Goal: Task Accomplishment & Management: Complete application form

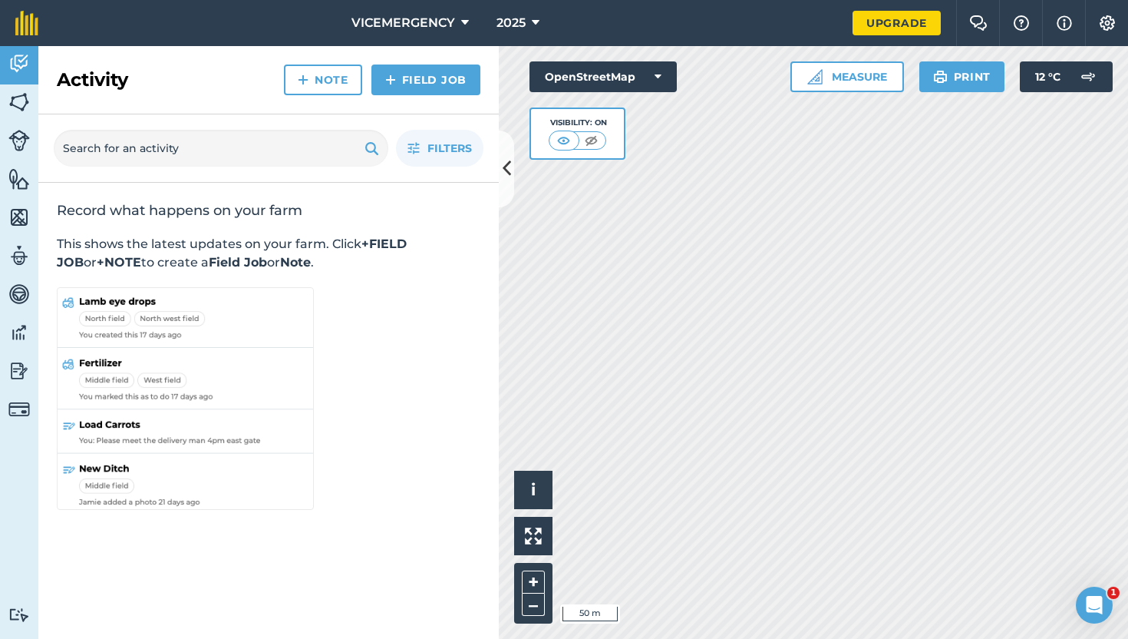
drag, startPoint x: 312, startPoint y: 332, endPoint x: 173, endPoint y: 325, distance: 139.1
click at [176, 326] on div "Record what happens on your farm This shows the latest updates on your farm. Cl…" at bounding box center [268, 357] width 461 height 349
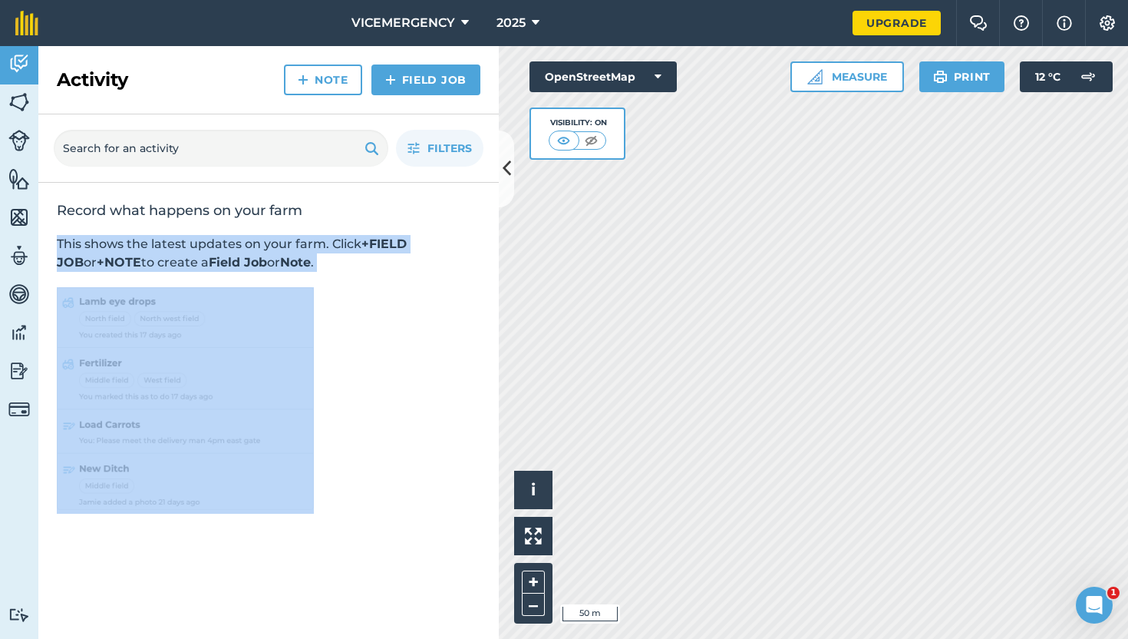
click at [391, 378] on div "Record what happens on your farm This shows the latest updates on your farm. Cl…" at bounding box center [268, 357] width 461 height 349
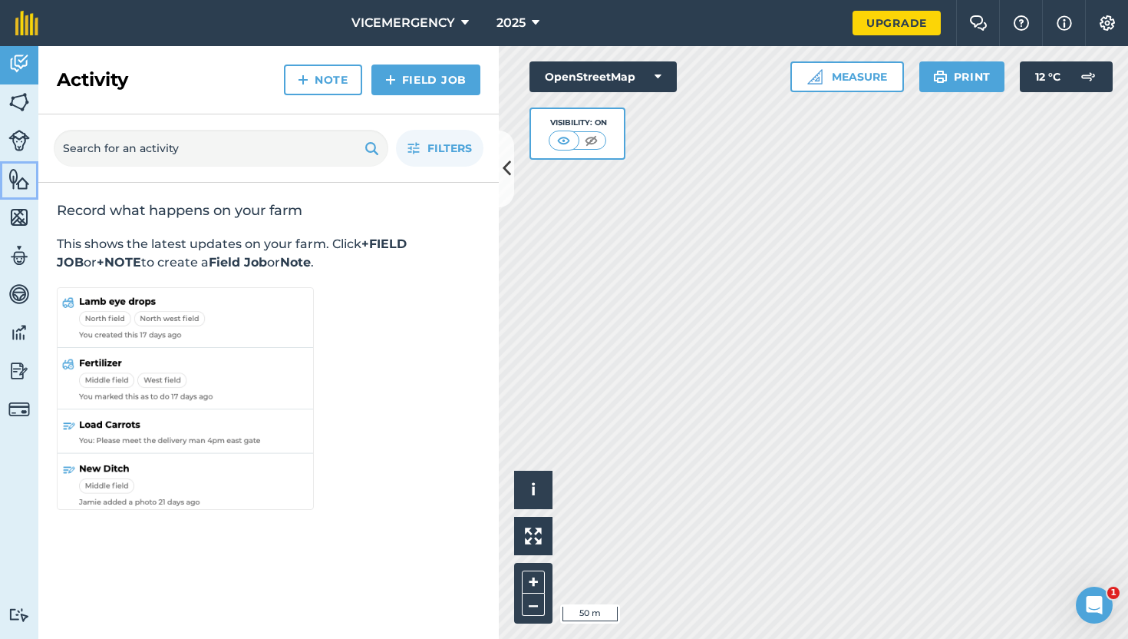
click at [24, 175] on img at bounding box center [18, 178] width 21 height 23
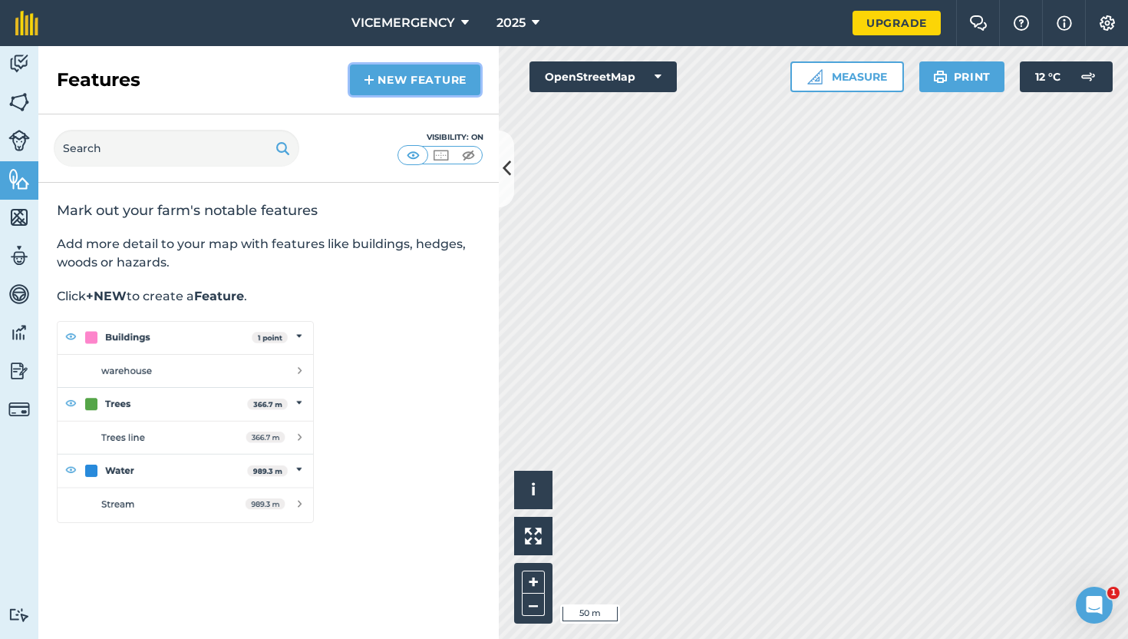
click at [407, 89] on link "New feature" at bounding box center [415, 79] width 130 height 31
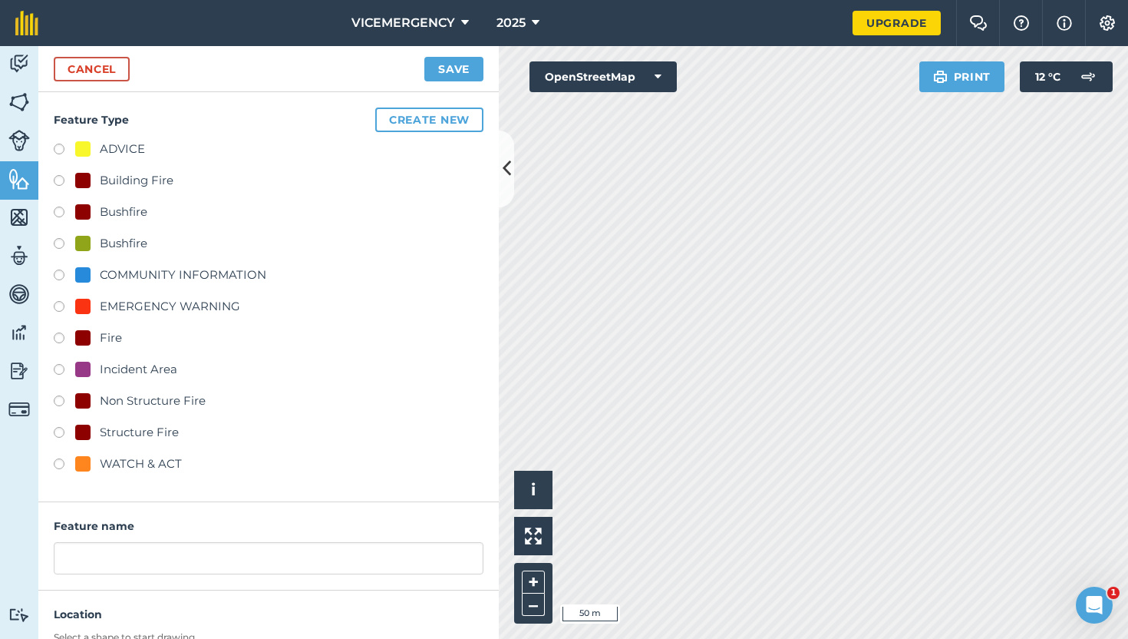
click at [58, 209] on label at bounding box center [64, 213] width 21 height 15
radio input "true"
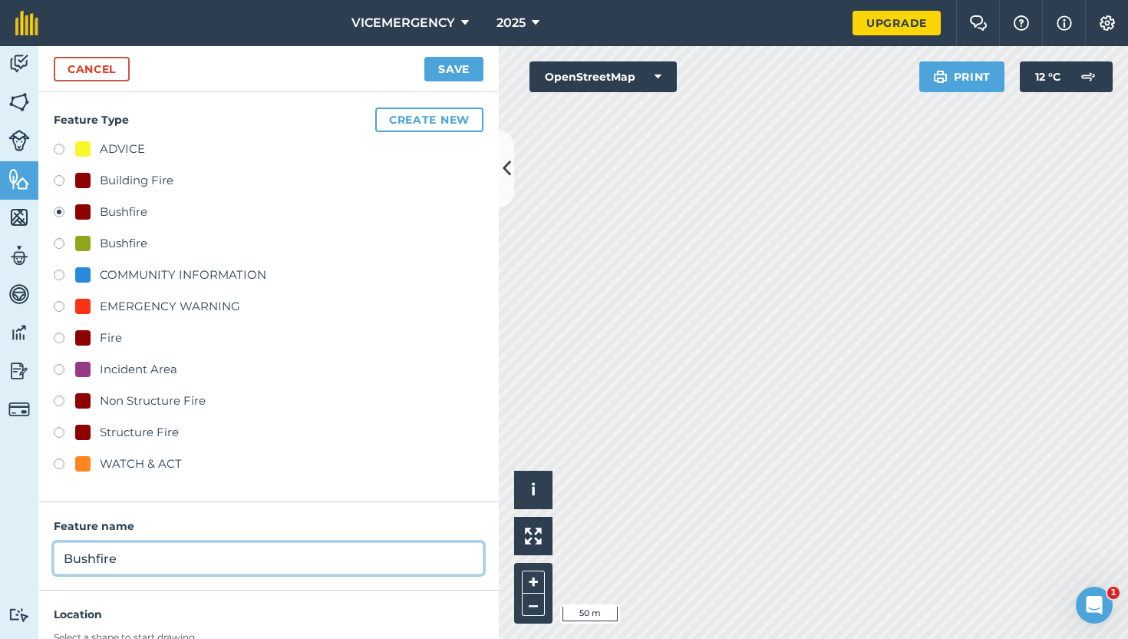
click at [134, 556] on input "Bushfire" at bounding box center [269, 558] width 430 height 32
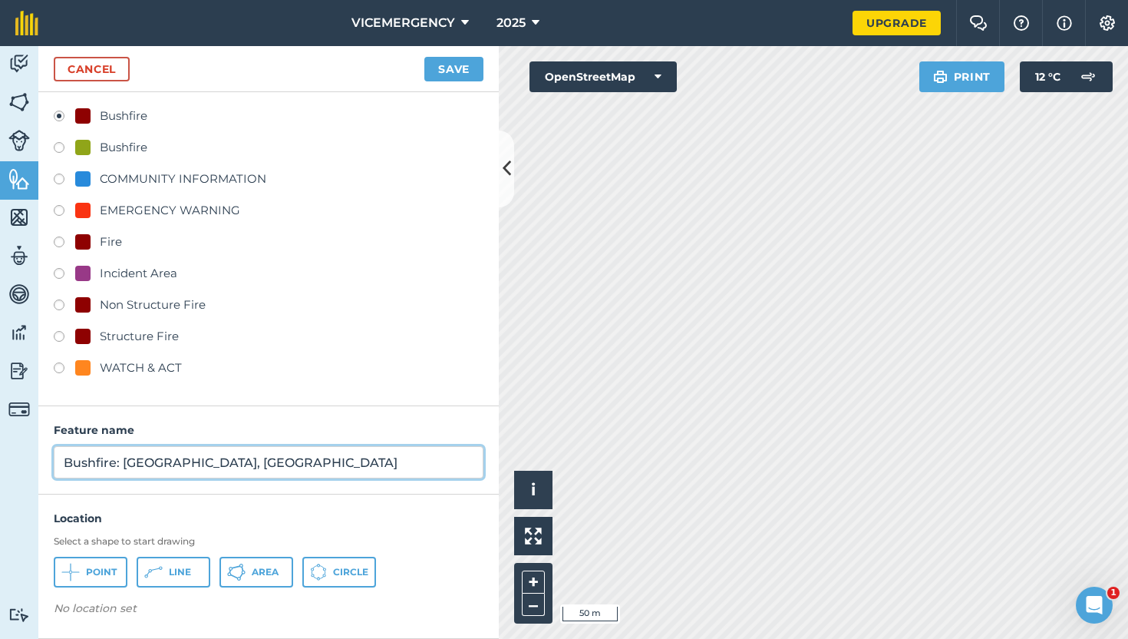
type input "Bushfire: [GEOGRAPHIC_DATA], [GEOGRAPHIC_DATA]"
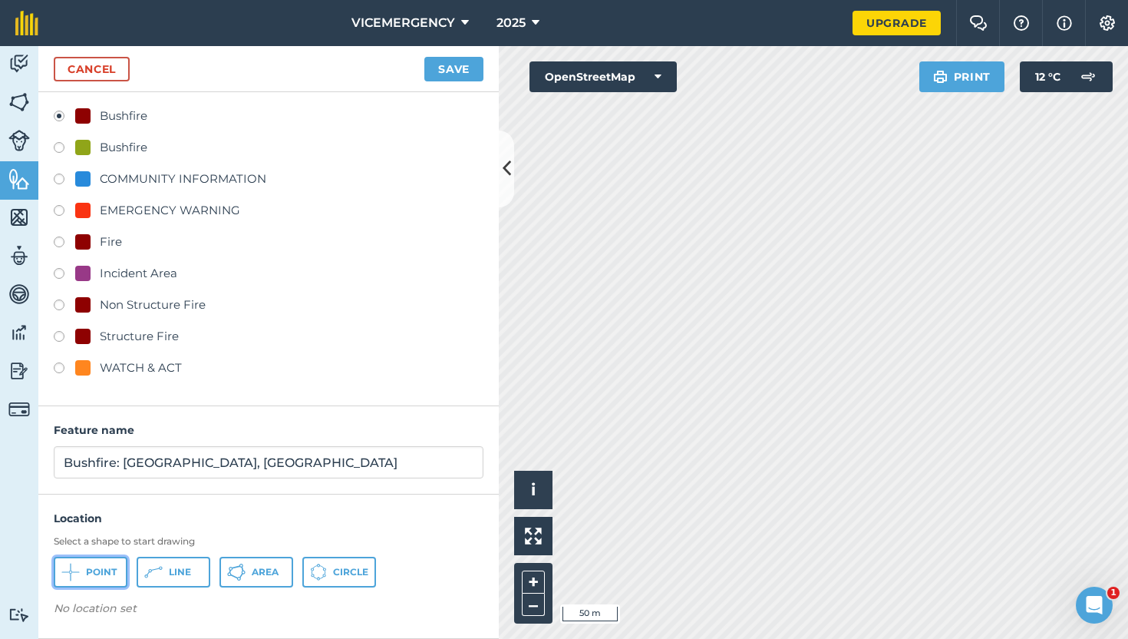
click at [83, 571] on button "Point" at bounding box center [91, 571] width 74 height 31
click at [196, 612] on img at bounding box center [196, 612] width 12 height 18
click at [91, 578] on button "Point" at bounding box center [91, 571] width 74 height 31
click at [451, 64] on button "Save" at bounding box center [453, 69] width 59 height 25
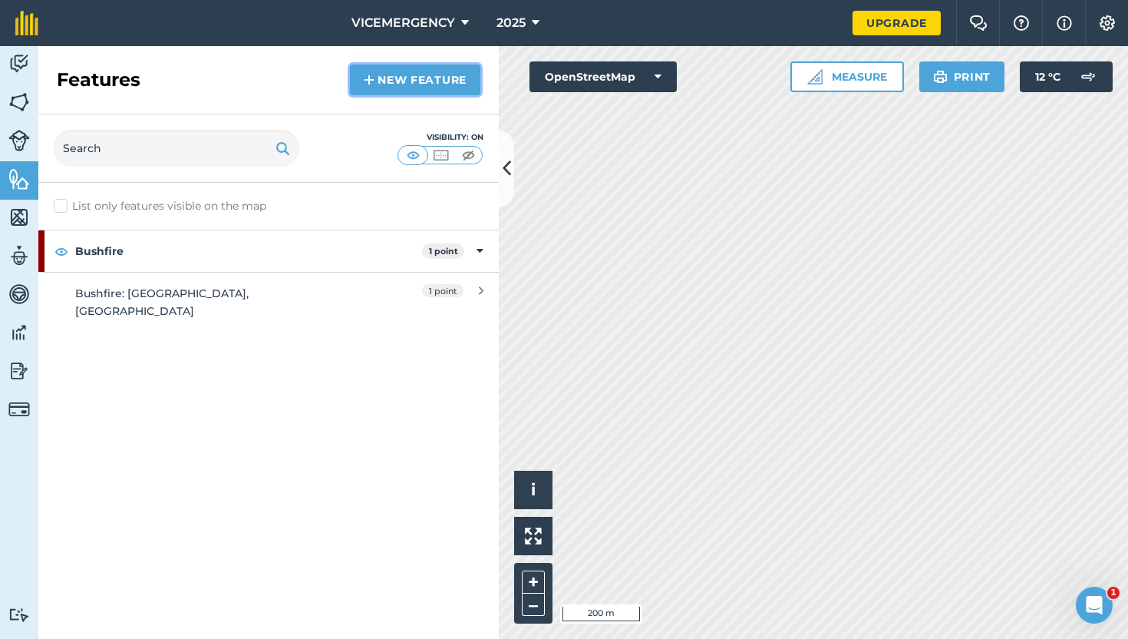
click at [396, 88] on link "New feature" at bounding box center [415, 79] width 130 height 31
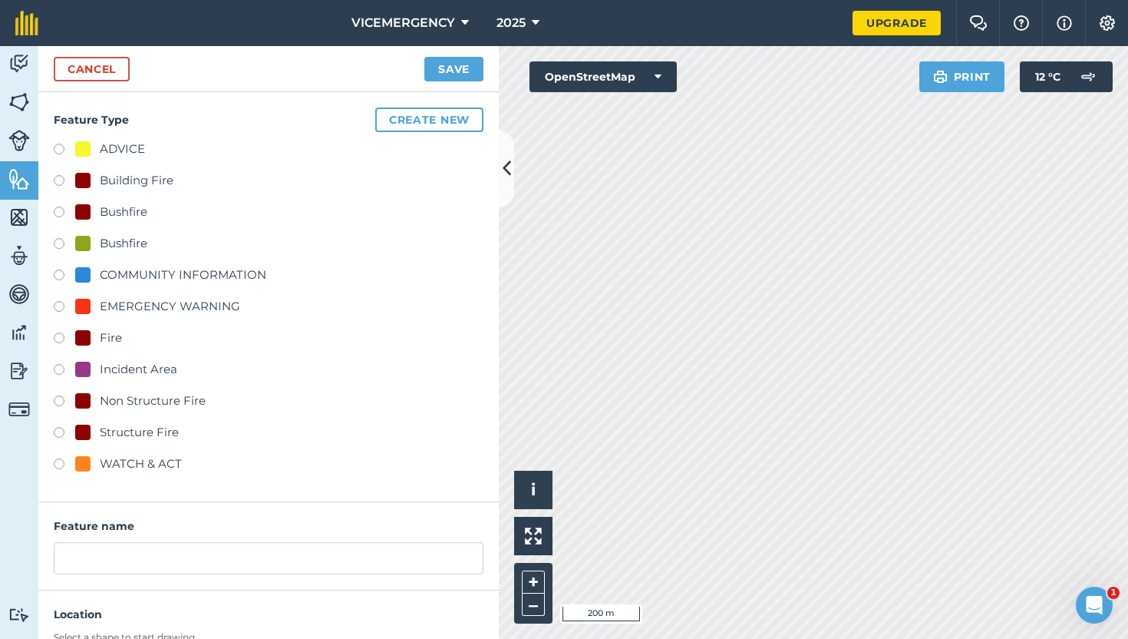
click at [59, 368] on label at bounding box center [64, 371] width 21 height 15
radio input "true"
type input "Incident Area"
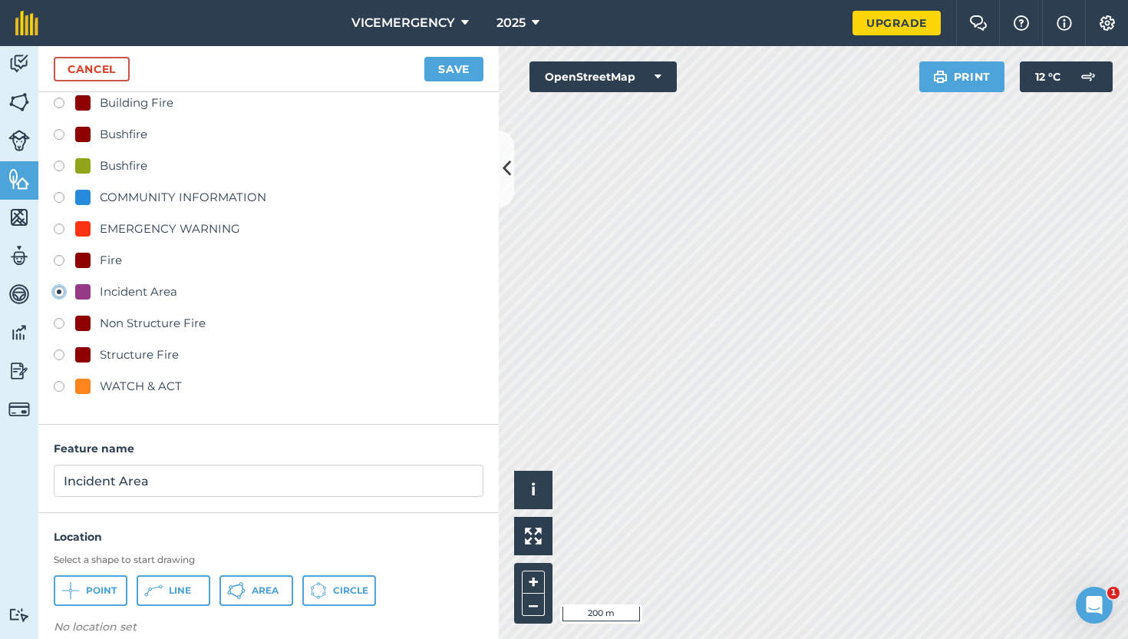
scroll to position [96, 0]
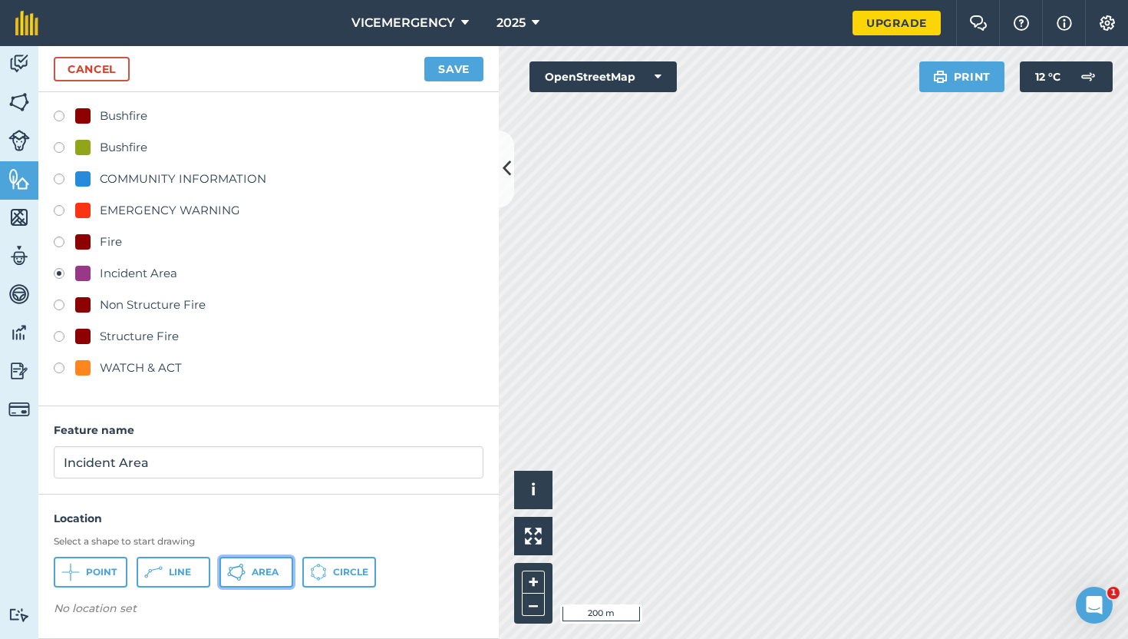
click at [248, 573] on button "Area" at bounding box center [257, 571] width 74 height 31
click at [463, 70] on button "Save" at bounding box center [453, 69] width 59 height 25
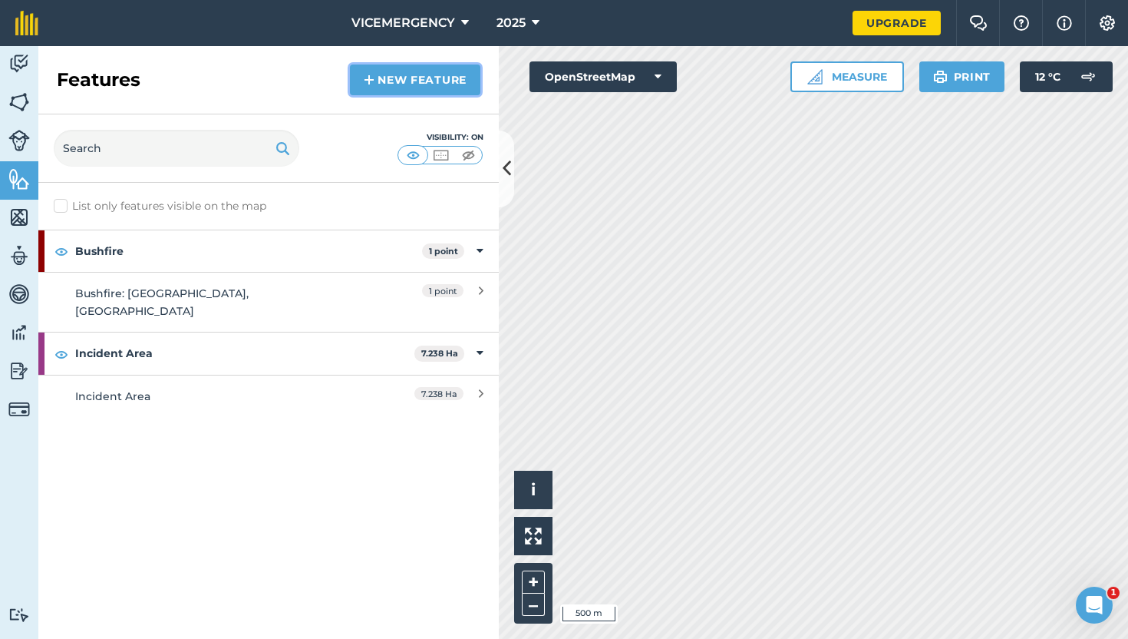
click at [414, 75] on link "New feature" at bounding box center [415, 79] width 130 height 31
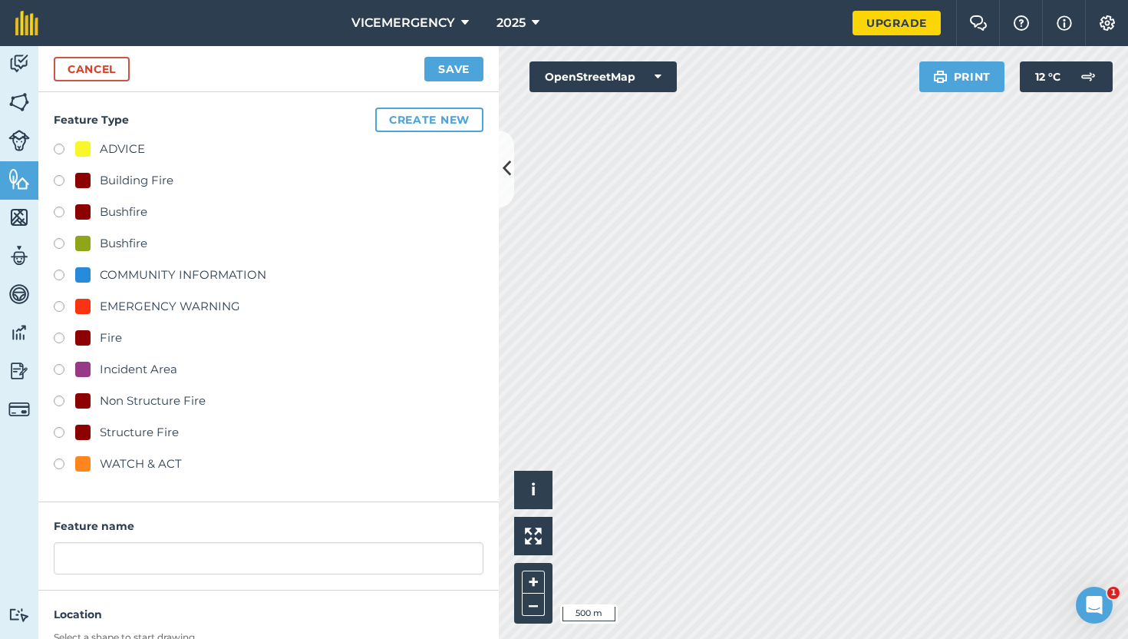
click at [61, 147] on label at bounding box center [64, 151] width 21 height 15
radio input "true"
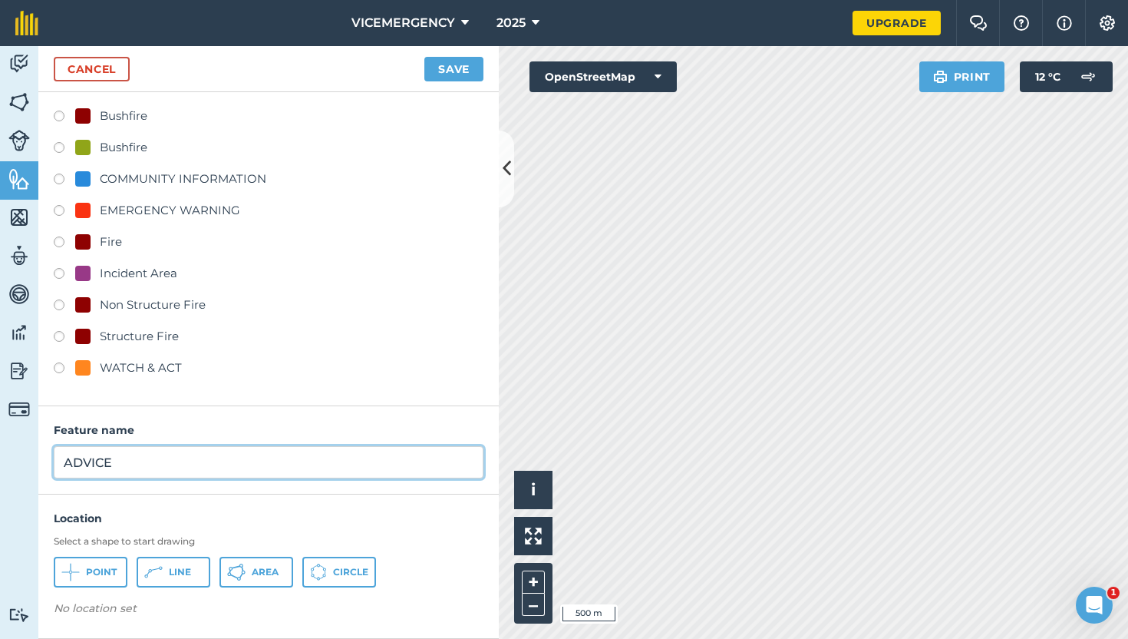
click at [175, 459] on input "ADVICE" at bounding box center [269, 462] width 430 height 32
type input "ADVICE - BUSHFIRE"
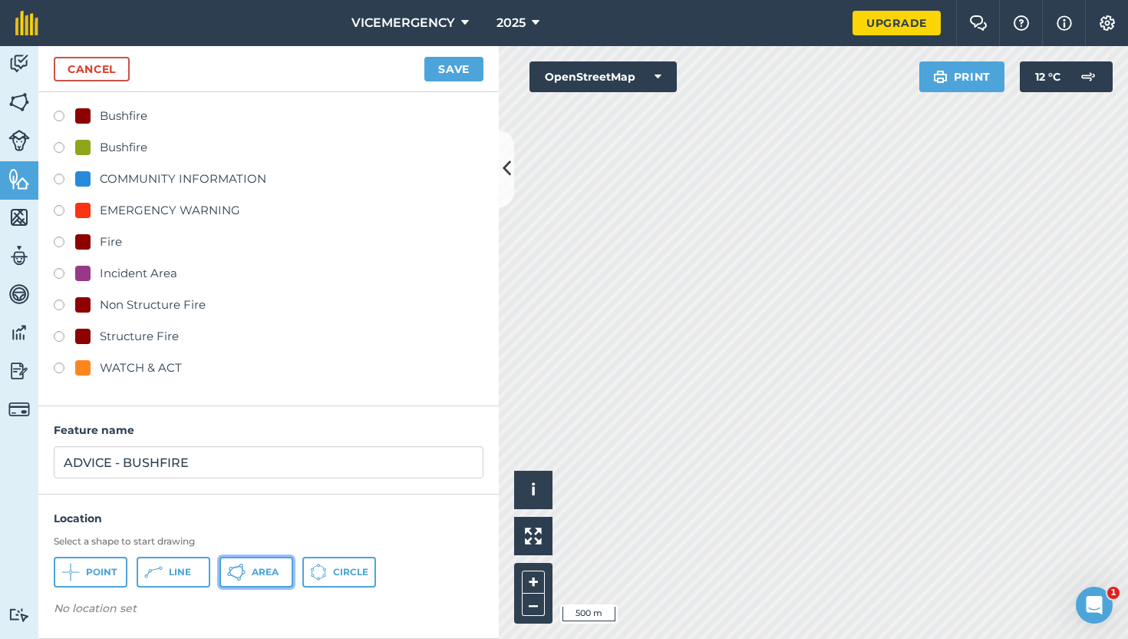
click at [279, 575] on span "Area" at bounding box center [265, 572] width 27 height 12
click at [457, 64] on button "Save" at bounding box center [453, 69] width 59 height 25
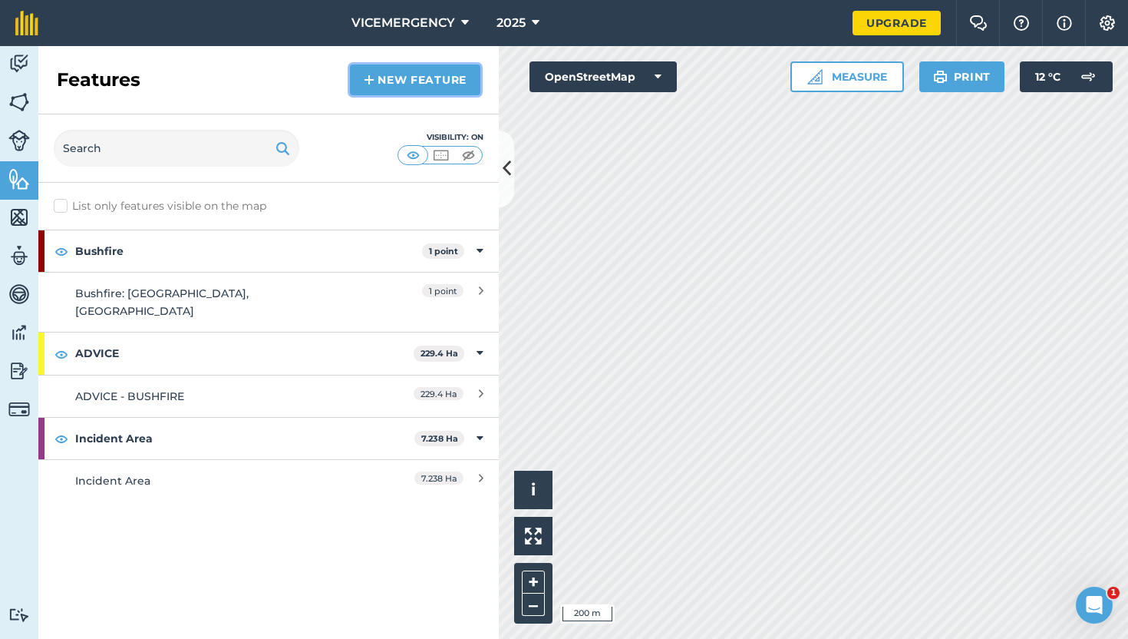
click at [437, 86] on link "New feature" at bounding box center [415, 79] width 130 height 31
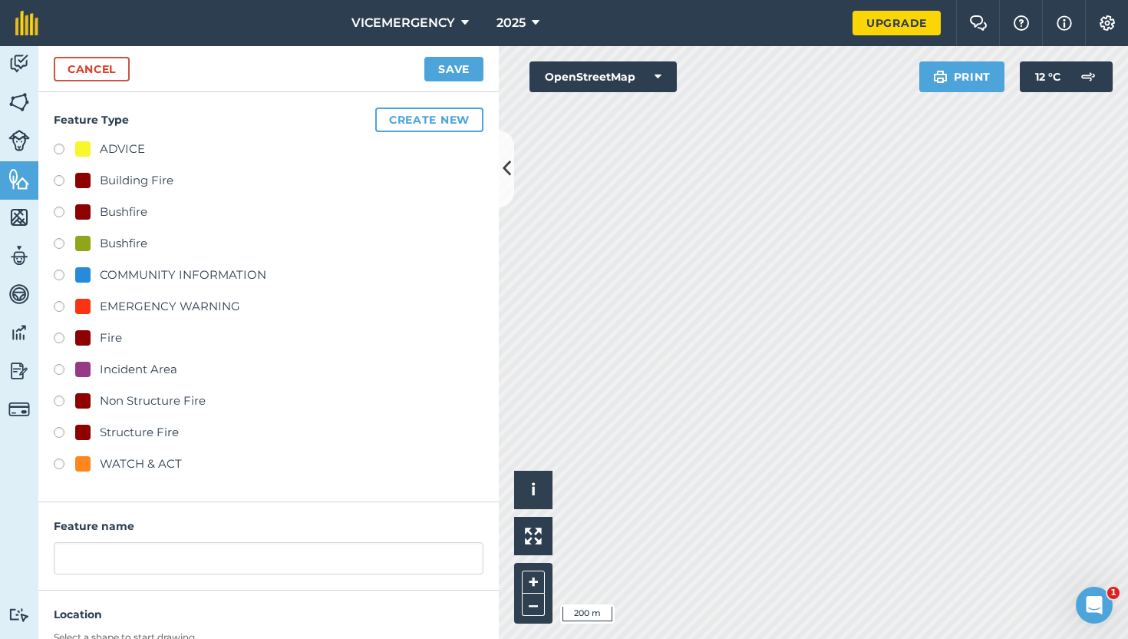
click at [61, 369] on label at bounding box center [64, 371] width 21 height 15
radio input "true"
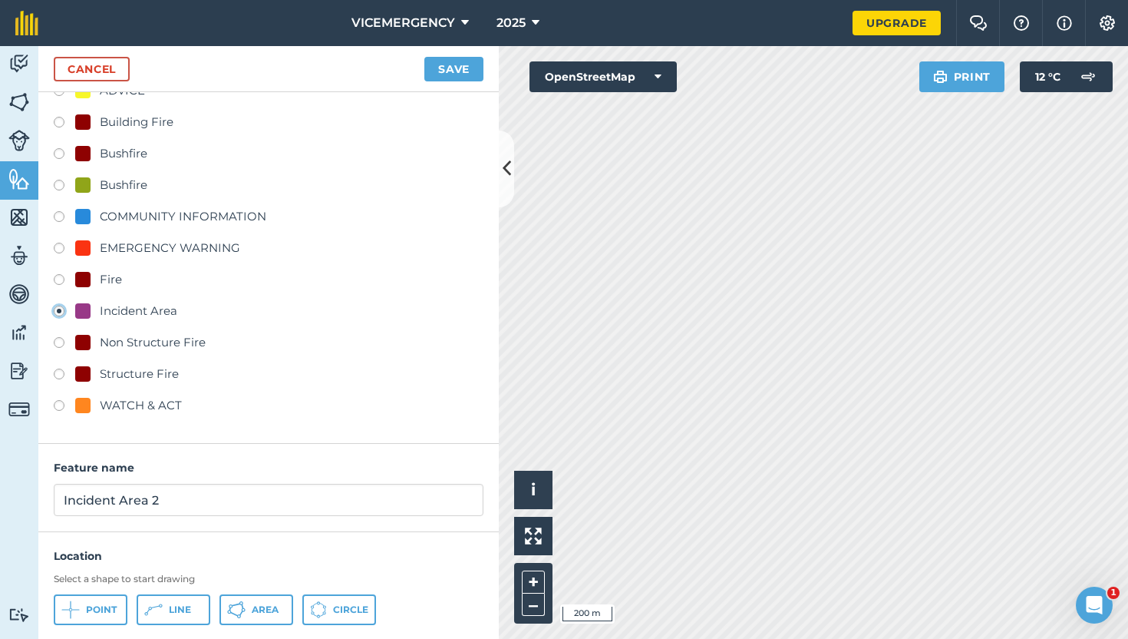
scroll to position [96, 0]
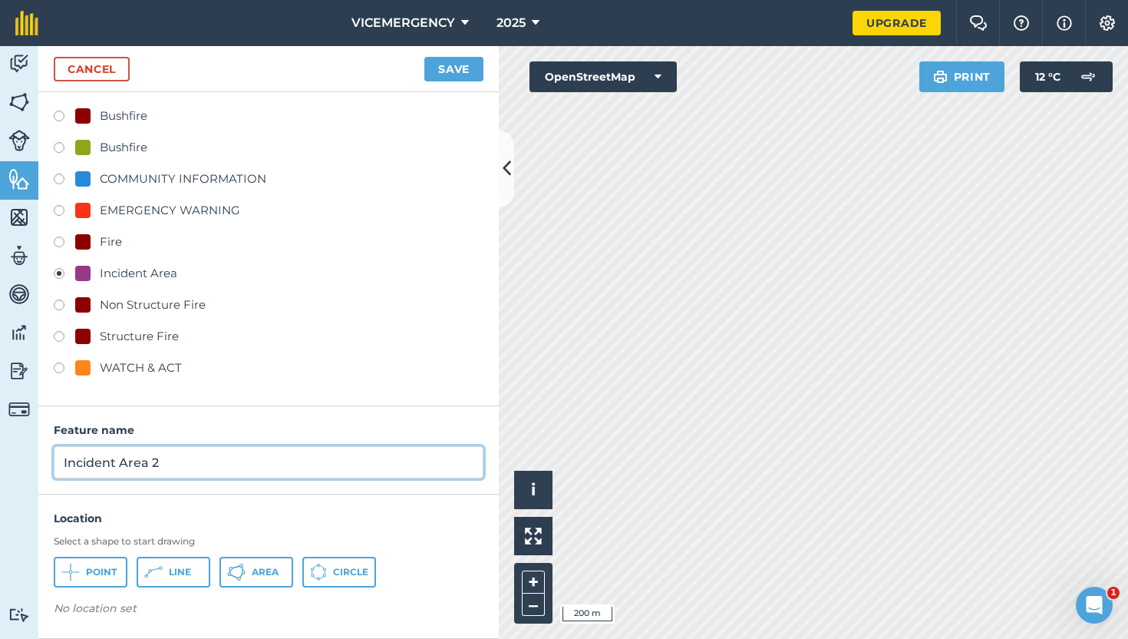
click at [175, 457] on input "Incident Area 2" at bounding box center [269, 462] width 430 height 32
type input "Incident Area"
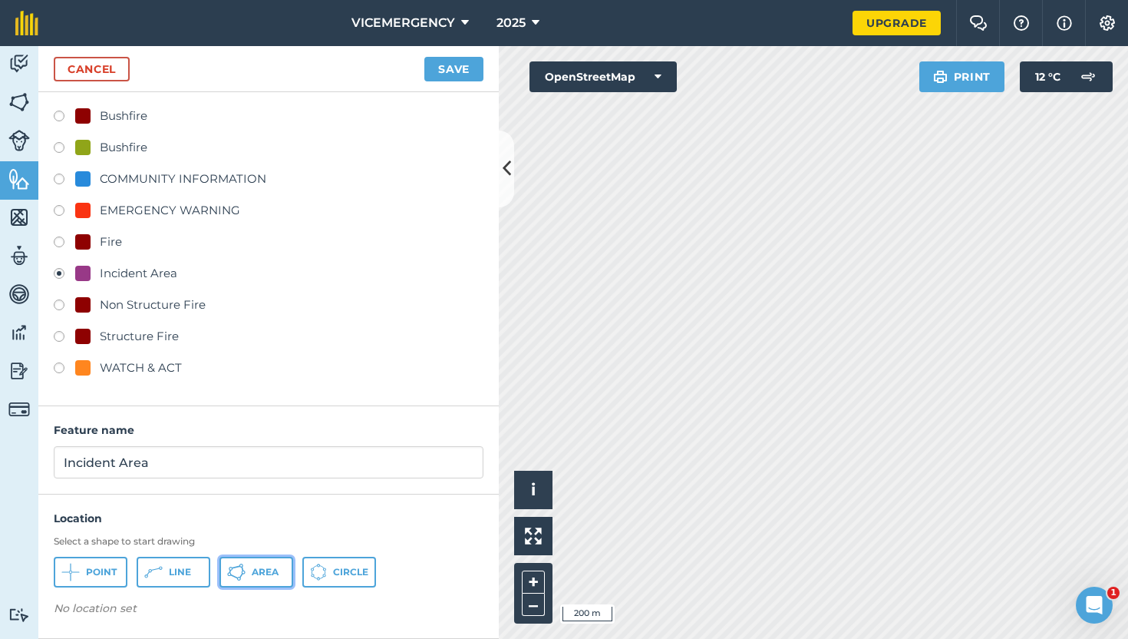
click at [260, 570] on span "Area" at bounding box center [265, 572] width 27 height 12
click at [466, 63] on button "Save" at bounding box center [453, 69] width 59 height 25
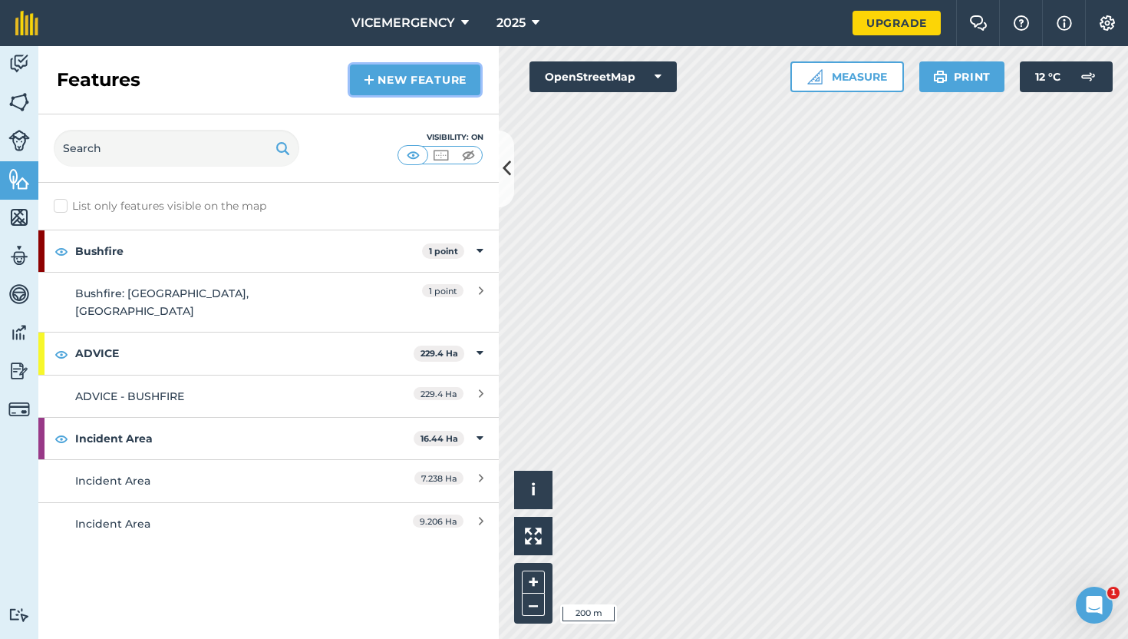
click at [431, 81] on link "New feature" at bounding box center [415, 79] width 130 height 31
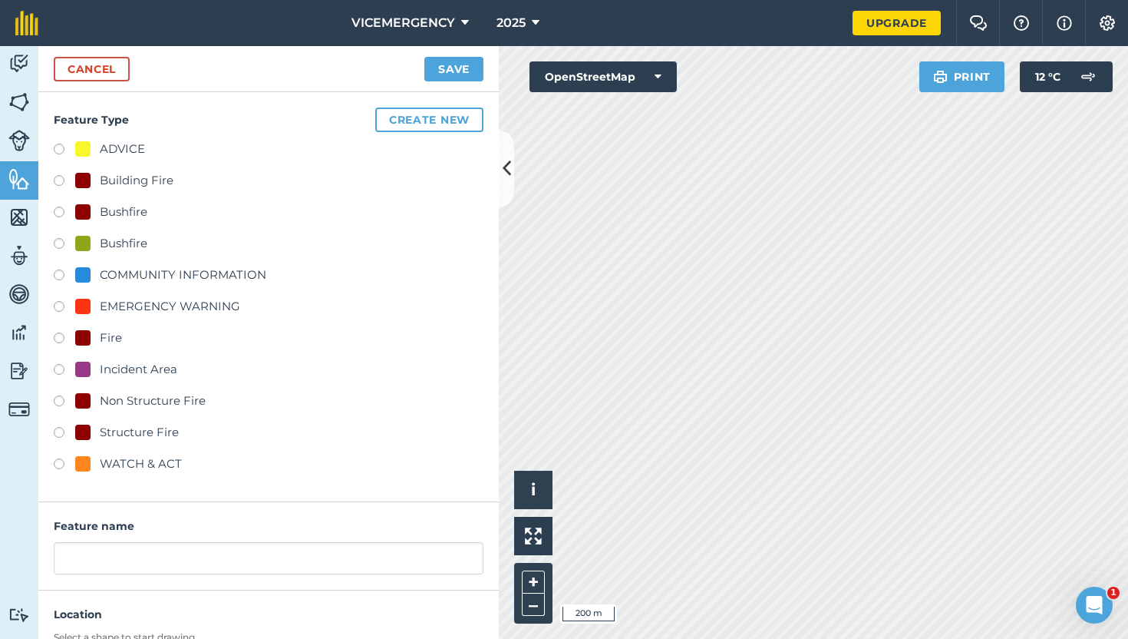
click at [59, 372] on label at bounding box center [64, 371] width 21 height 15
radio input "true"
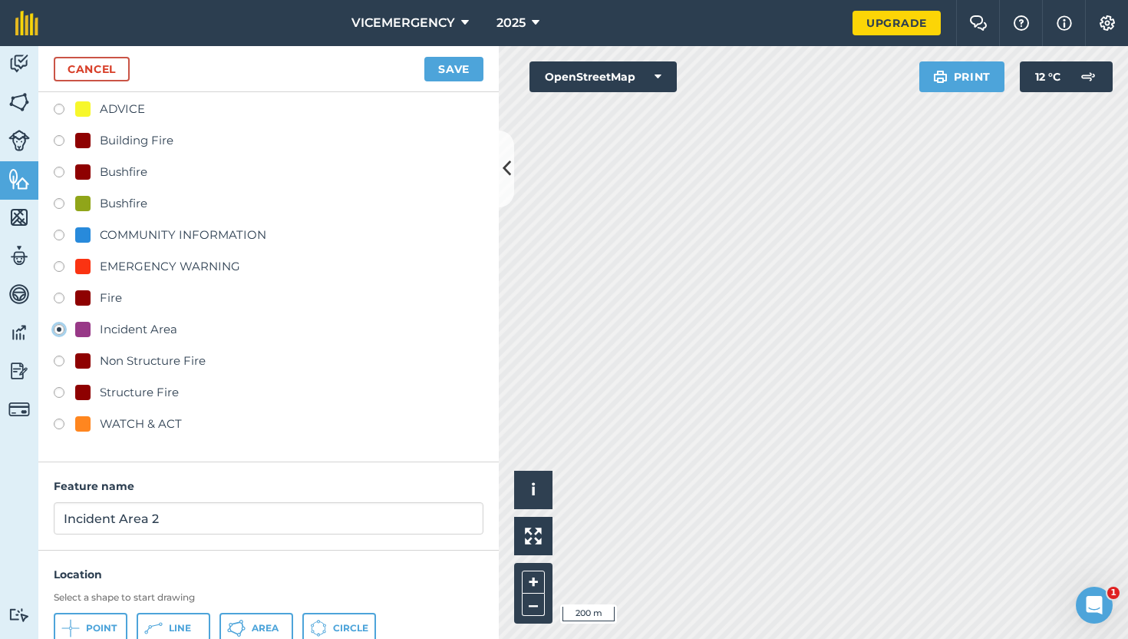
scroll to position [74, 0]
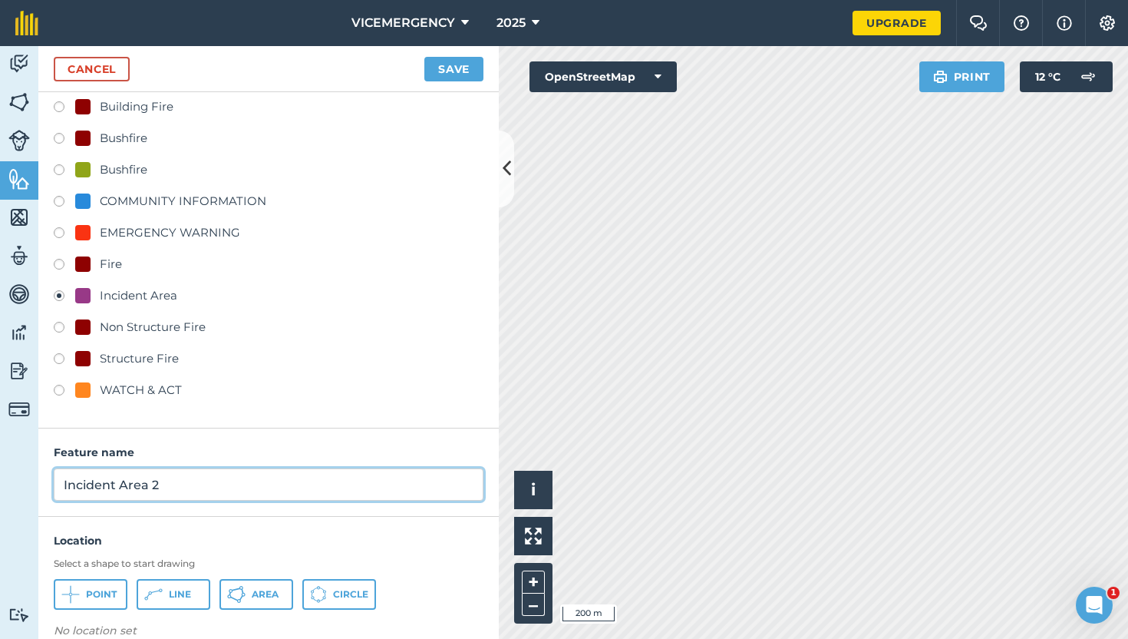
click at [165, 490] on input "Incident Area 2" at bounding box center [269, 484] width 430 height 32
type input "Incident Area"
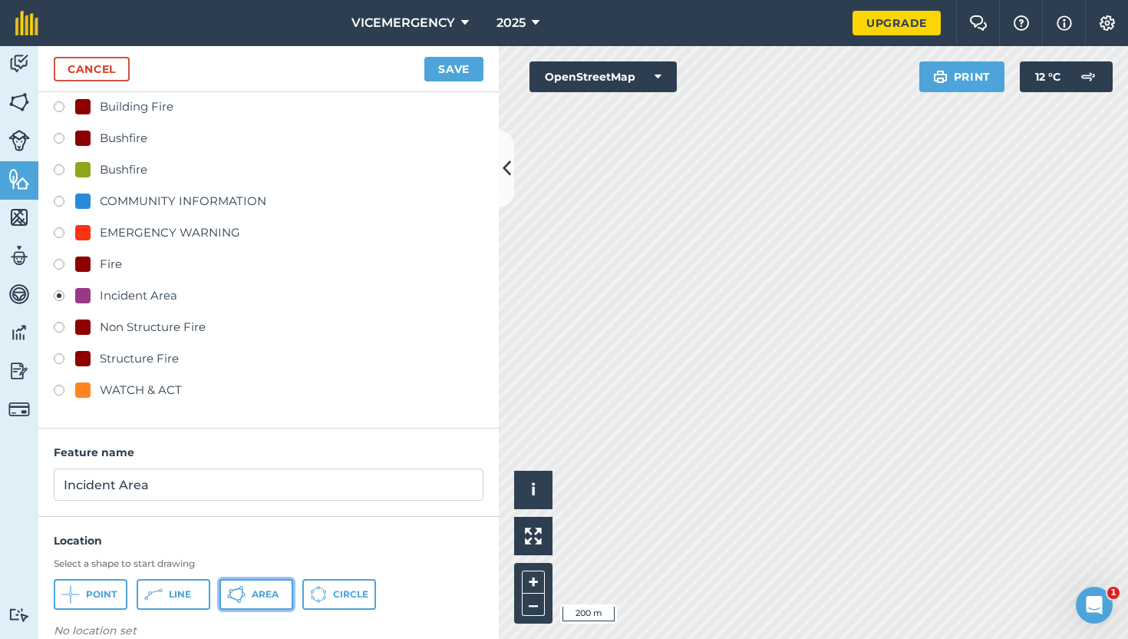
click at [236, 596] on icon at bounding box center [236, 594] width 18 height 18
click at [474, 78] on button "Save" at bounding box center [453, 69] width 59 height 25
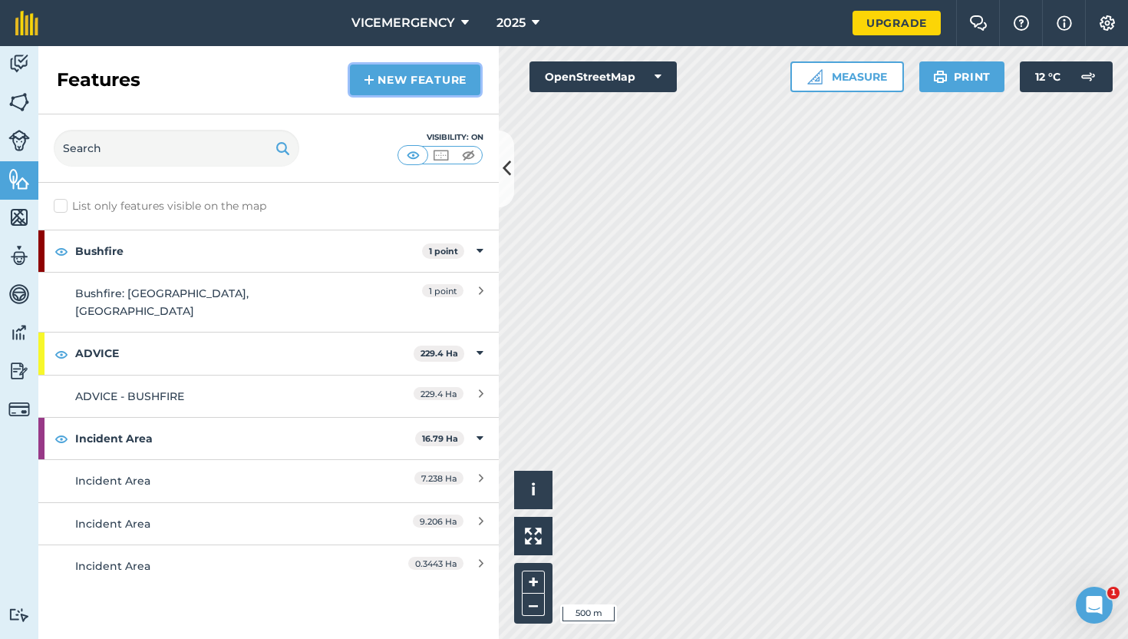
click at [395, 83] on link "New feature" at bounding box center [415, 79] width 130 height 31
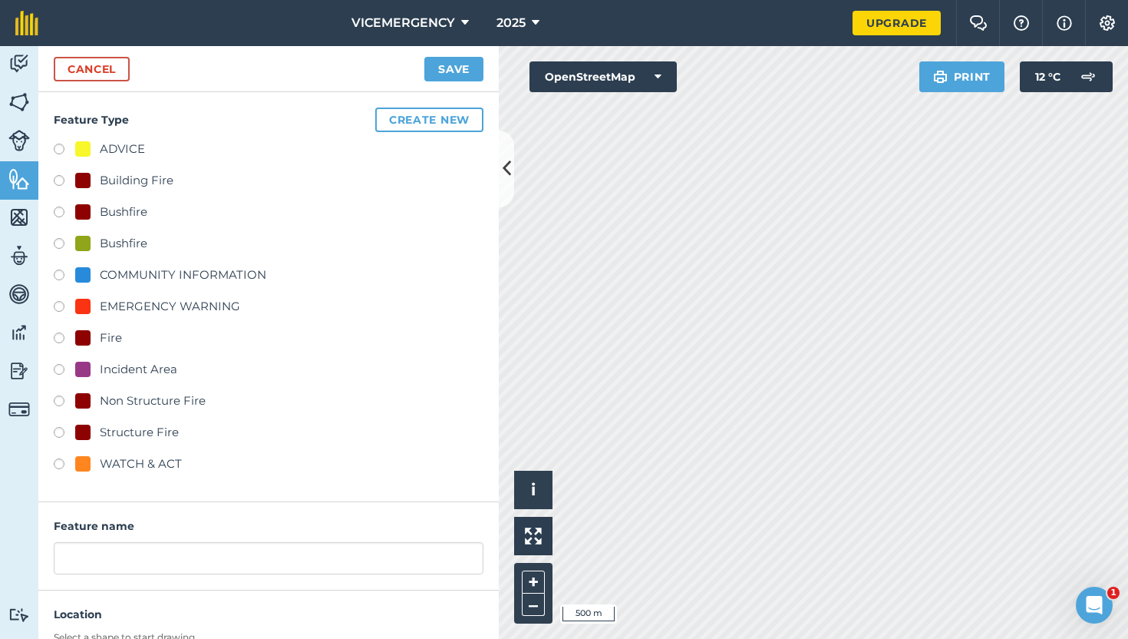
click at [58, 466] on label at bounding box center [64, 465] width 21 height 15
radio input "true"
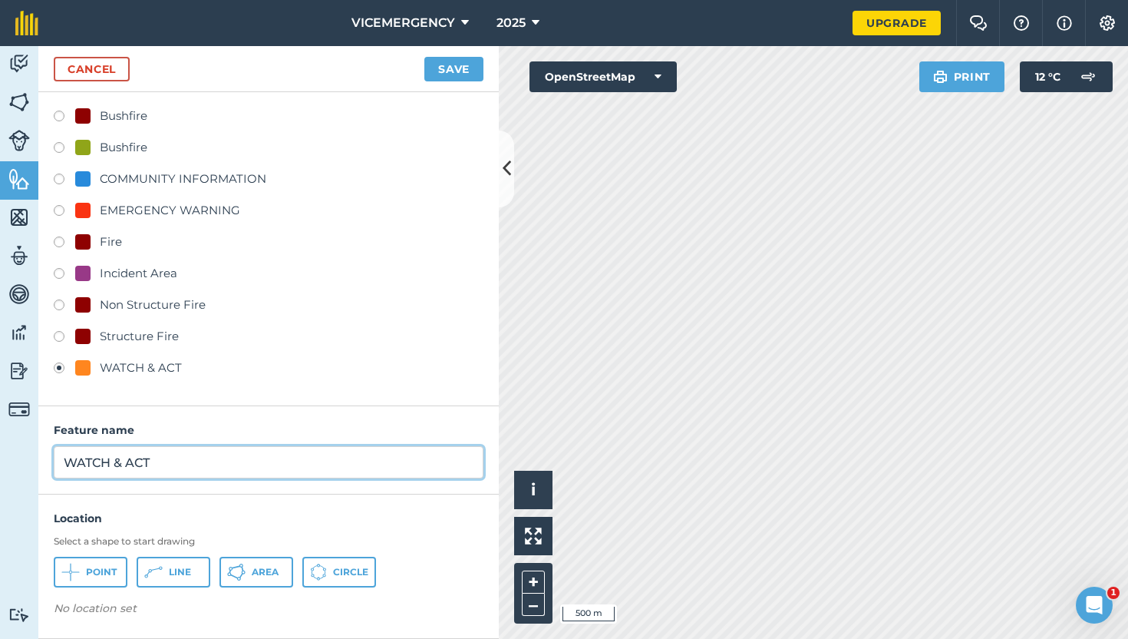
click at [179, 468] on input "WATCH & ACT" at bounding box center [269, 462] width 430 height 32
type input "WATCH & ACT - BUSHFIRE"
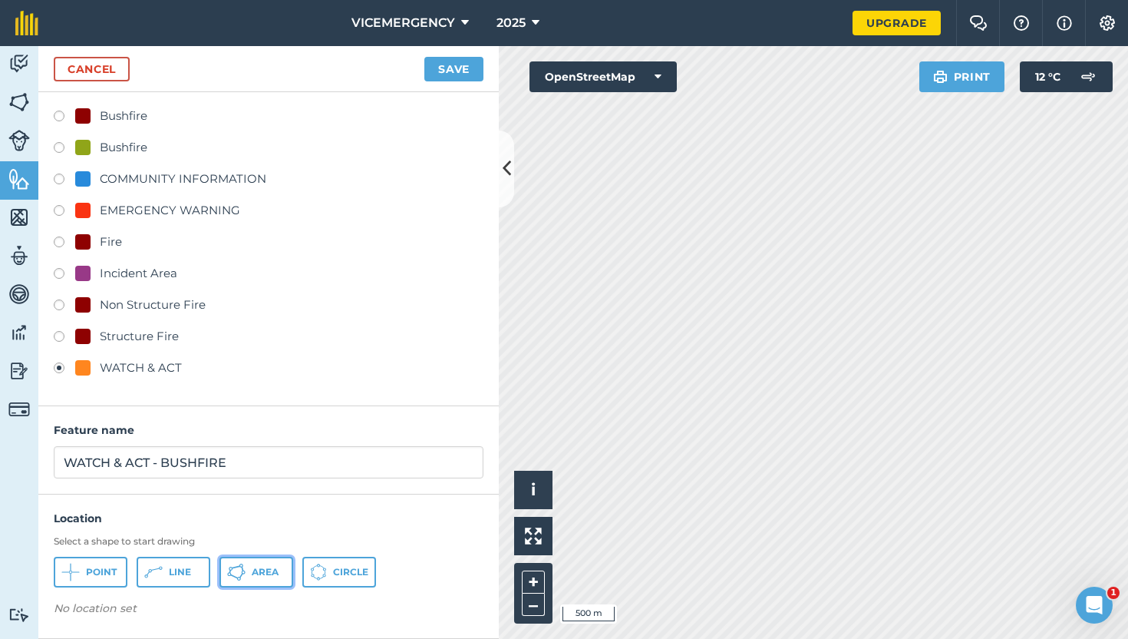
click at [255, 570] on span "Area" at bounding box center [265, 572] width 27 height 12
click at [457, 69] on button "Save" at bounding box center [453, 69] width 59 height 25
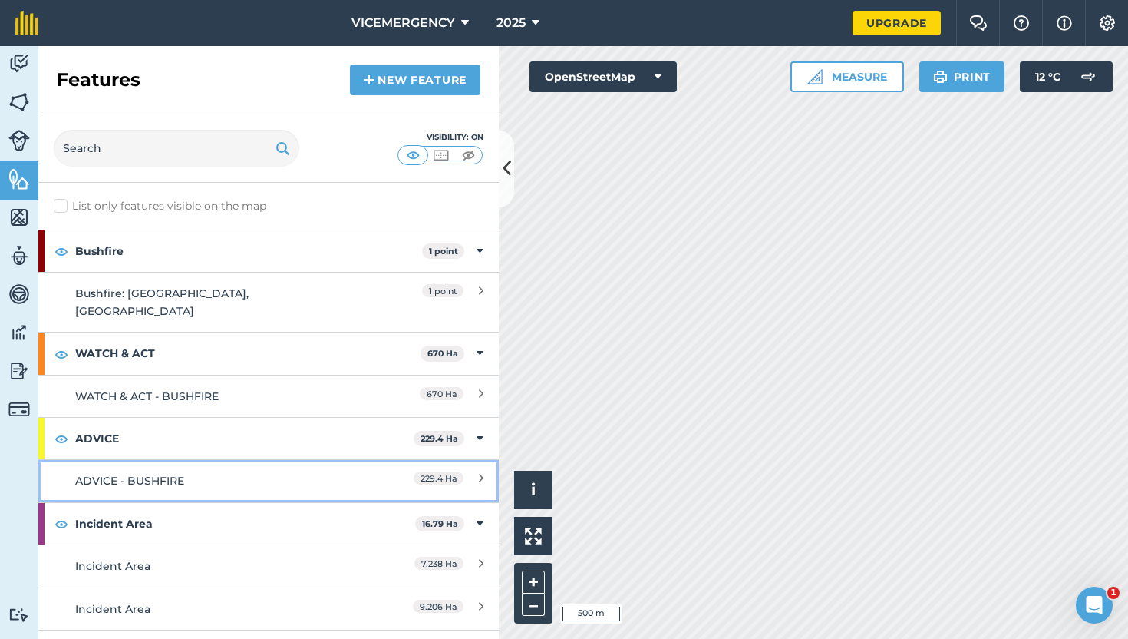
click at [222, 459] on link "ADVICE - BUSHFIRE 229.4 Ha" at bounding box center [268, 480] width 461 height 42
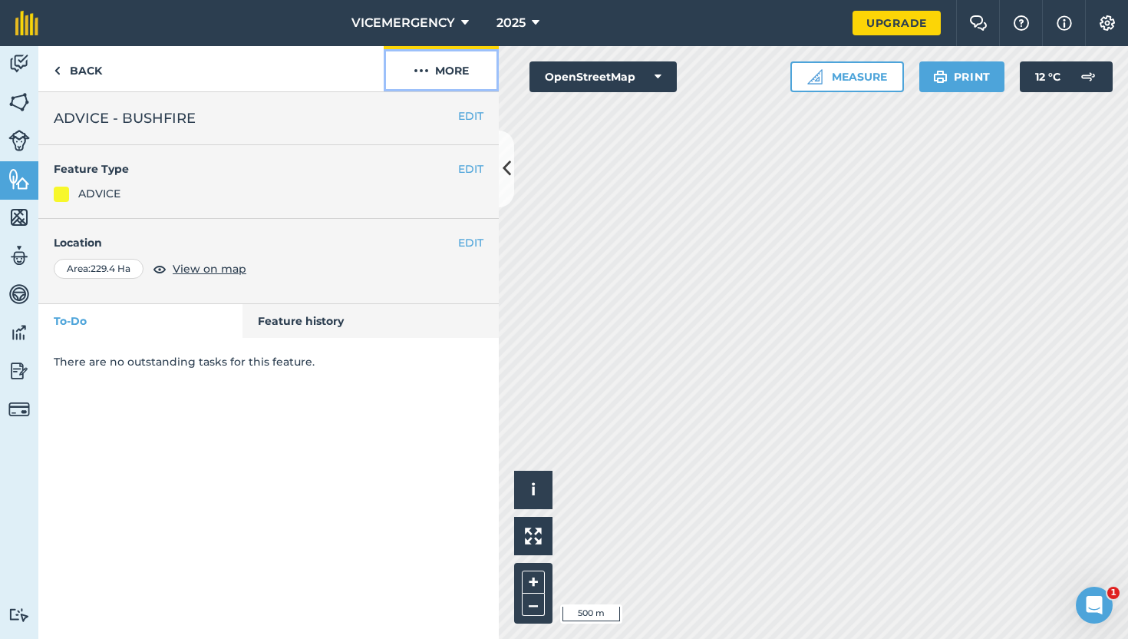
click at [461, 61] on button "More" at bounding box center [441, 68] width 115 height 45
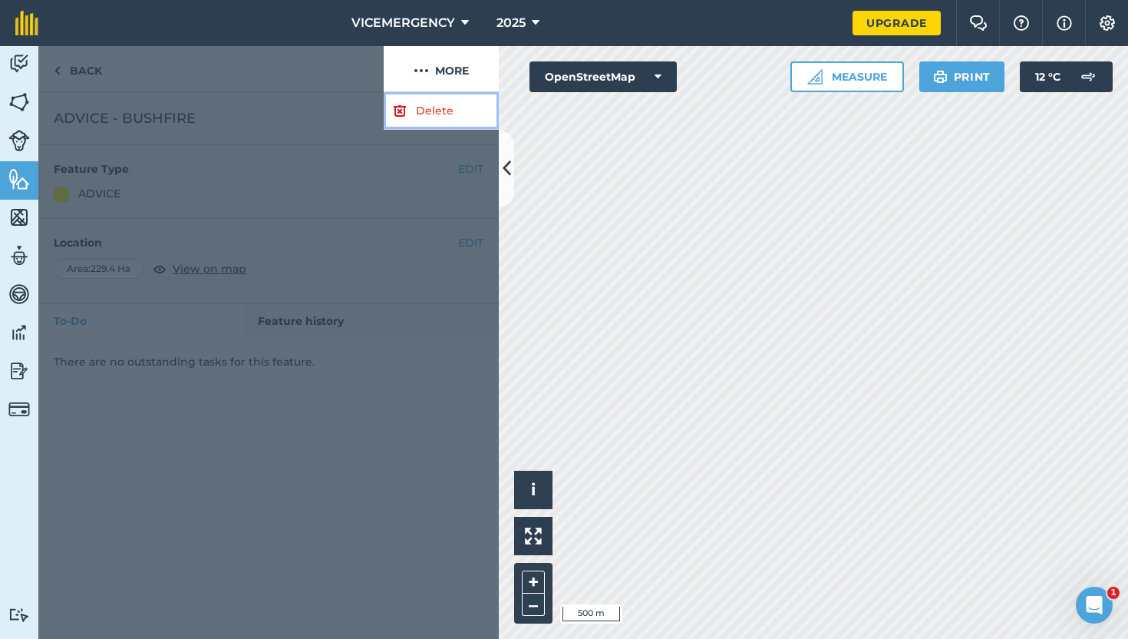
click at [427, 106] on link "Delete" at bounding box center [441, 111] width 115 height 38
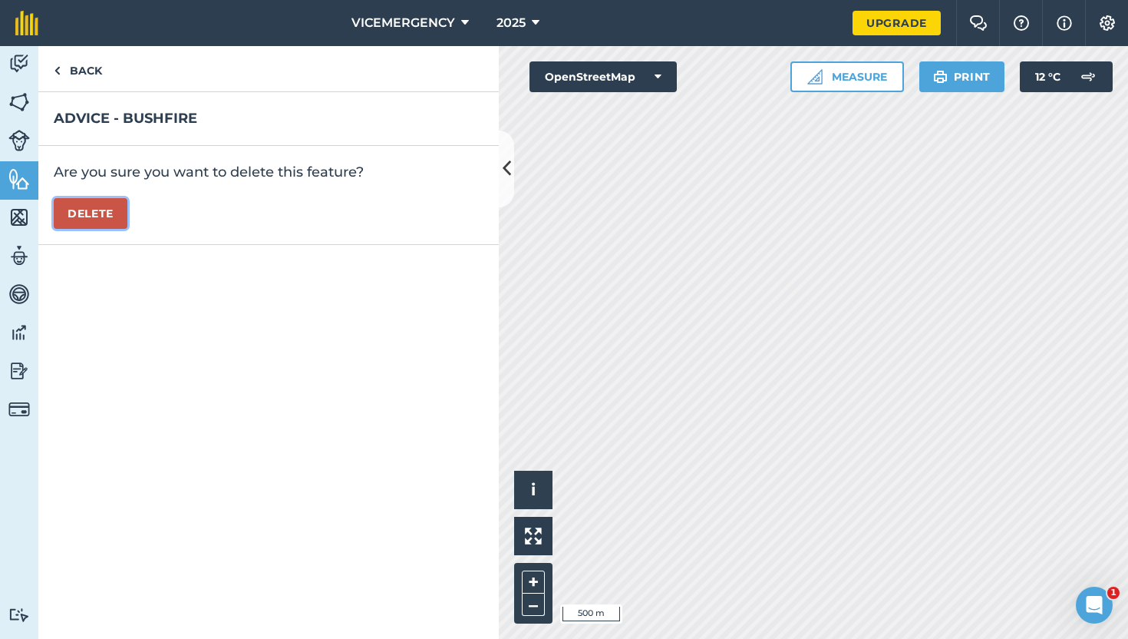
click at [68, 213] on button "Delete" at bounding box center [91, 213] width 74 height 31
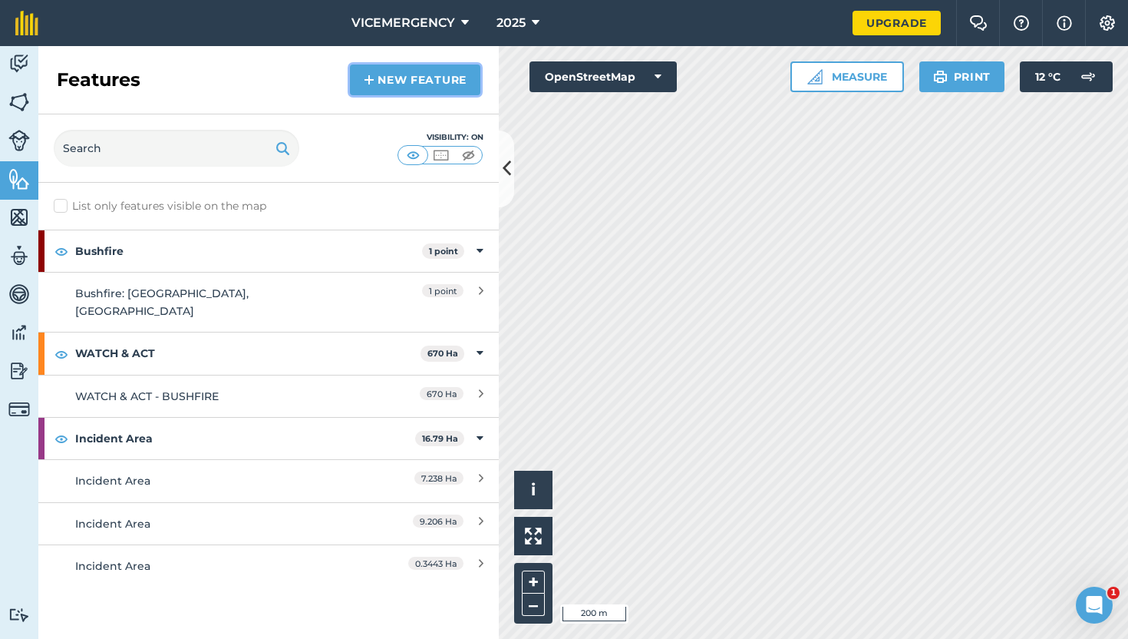
click at [437, 76] on link "New feature" at bounding box center [415, 79] width 130 height 31
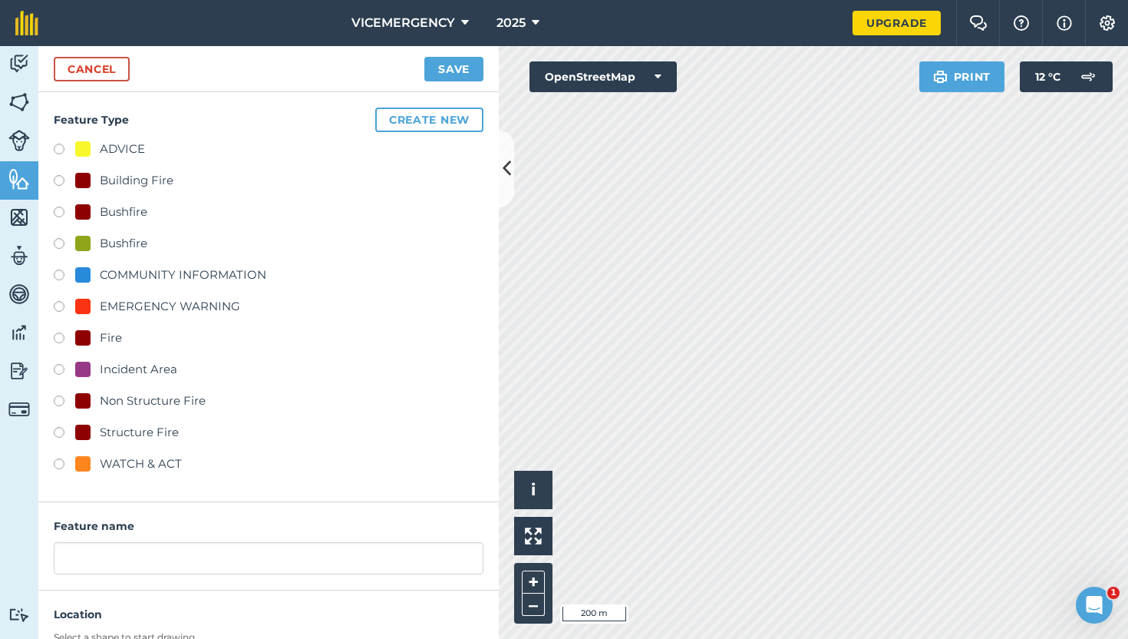
click at [60, 367] on label at bounding box center [64, 371] width 21 height 15
radio input "true"
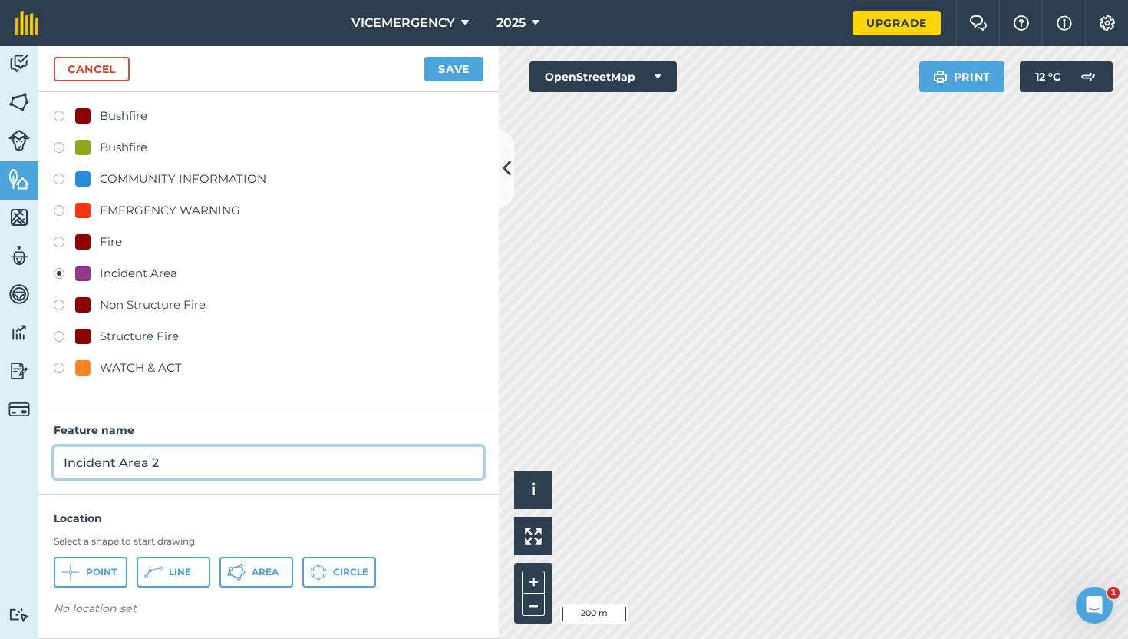
click at [181, 468] on input "Incident Area 2" at bounding box center [269, 462] width 430 height 32
type input "Incident Area"
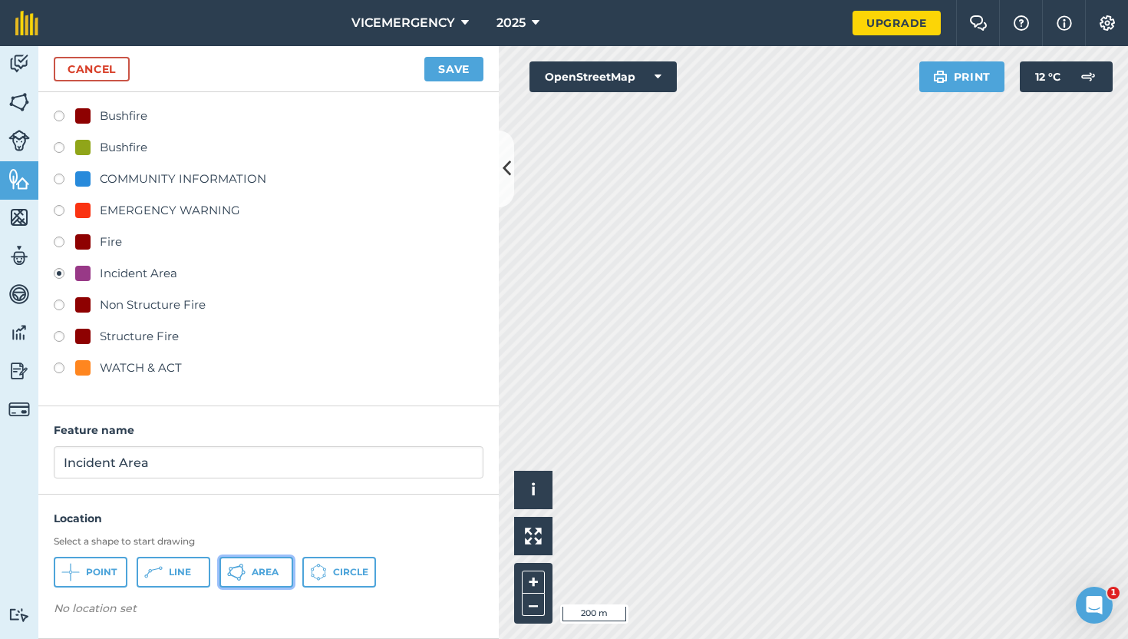
click at [249, 566] on button "Area" at bounding box center [257, 571] width 74 height 31
click at [470, 70] on button "Save" at bounding box center [453, 69] width 59 height 25
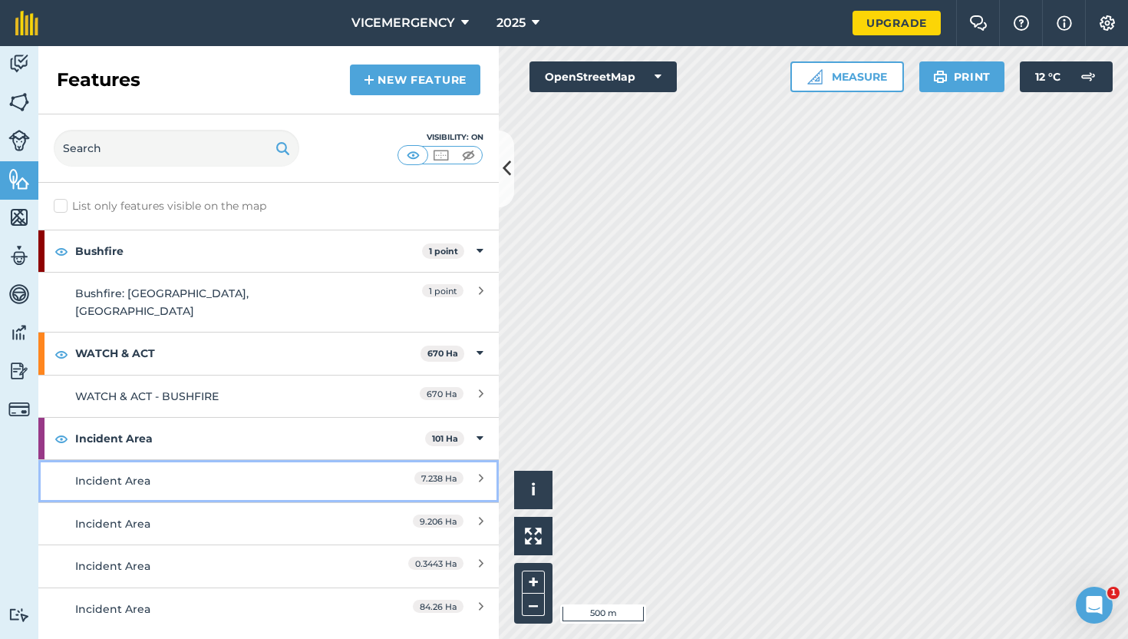
click at [264, 472] on div "Incident Area" at bounding box center [211, 480] width 272 height 17
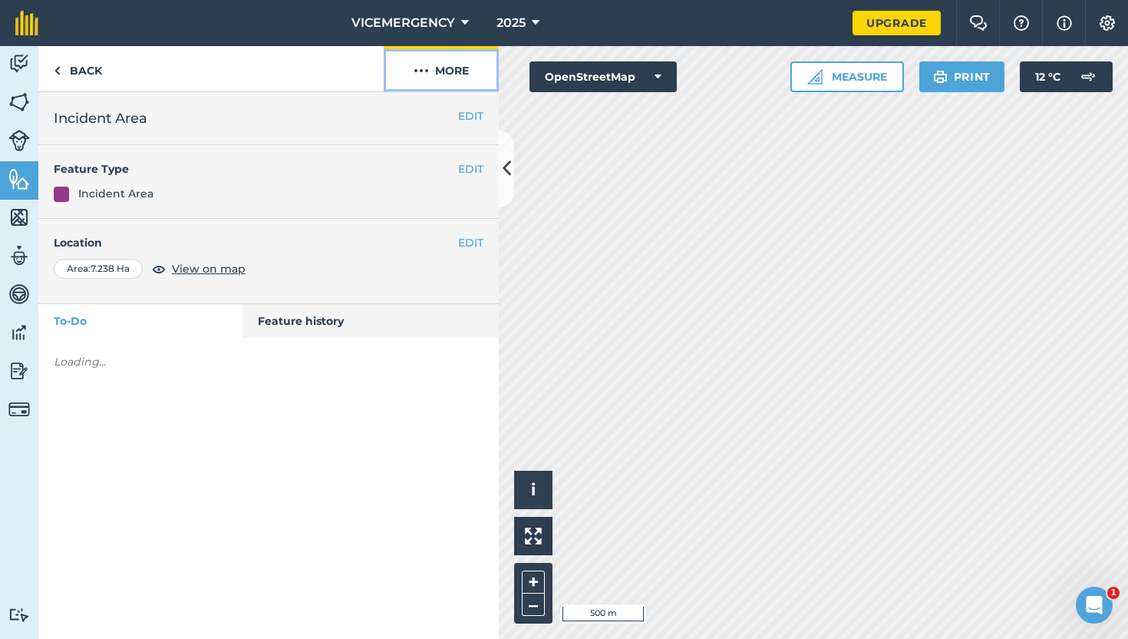
click at [464, 67] on button "More" at bounding box center [441, 68] width 115 height 45
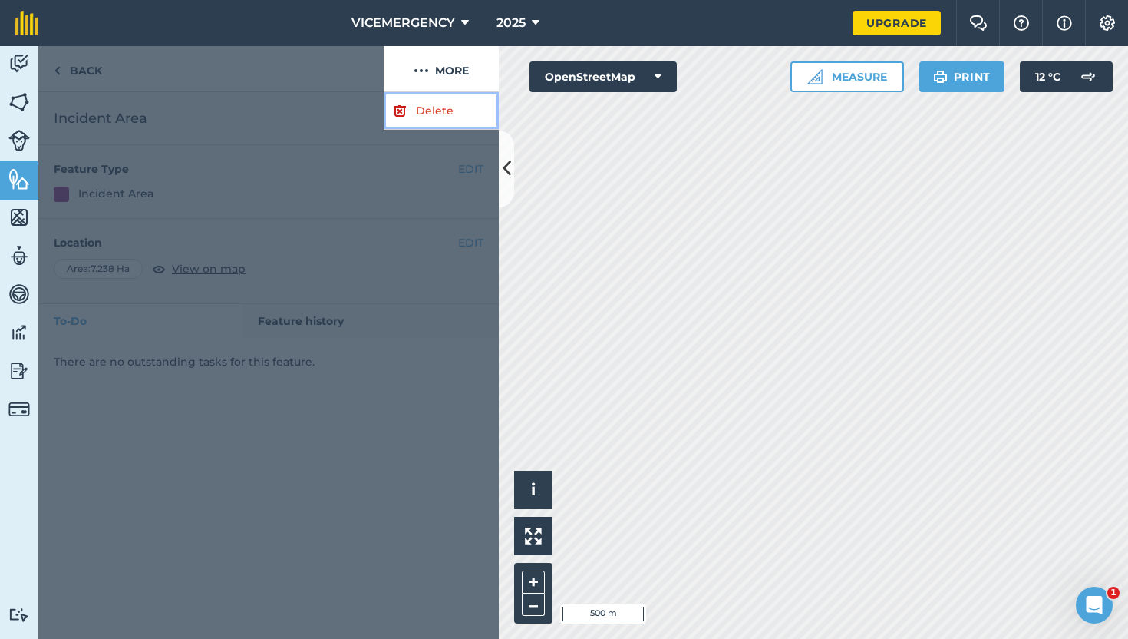
click at [438, 110] on link "Delete" at bounding box center [441, 111] width 115 height 38
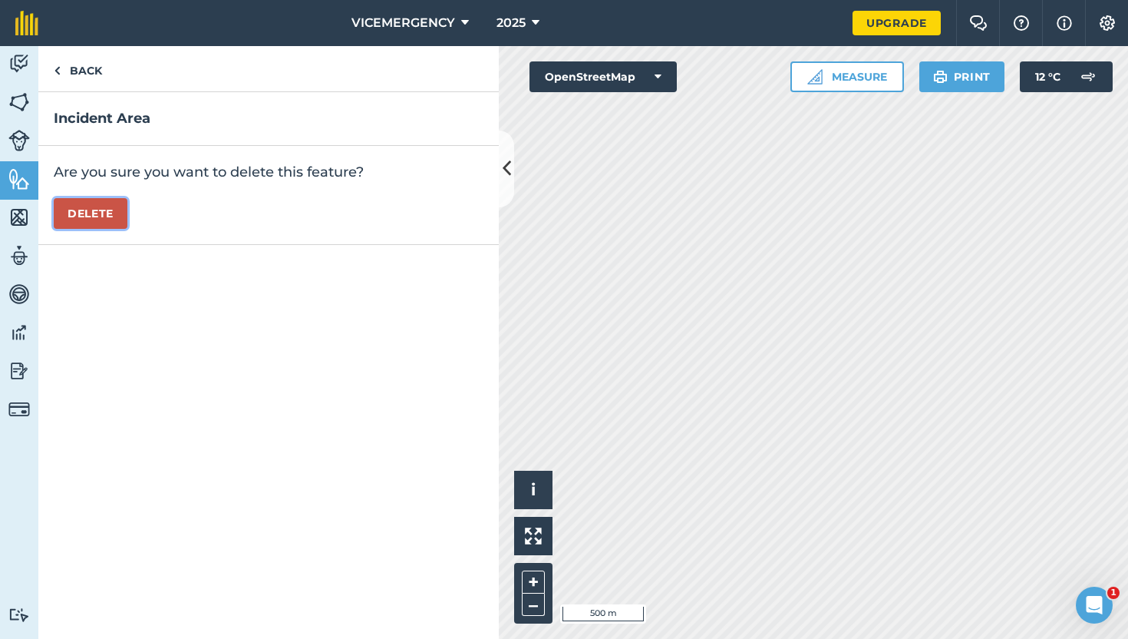
click at [113, 208] on button "Delete" at bounding box center [91, 213] width 74 height 31
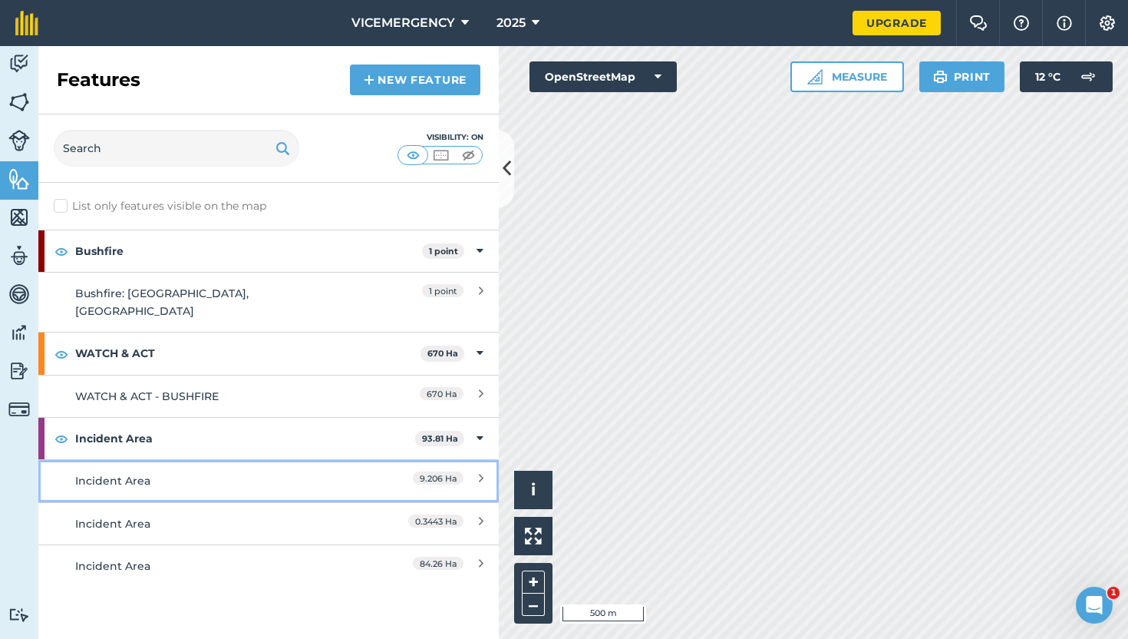
click at [279, 472] on div "Incident Area" at bounding box center [211, 480] width 272 height 17
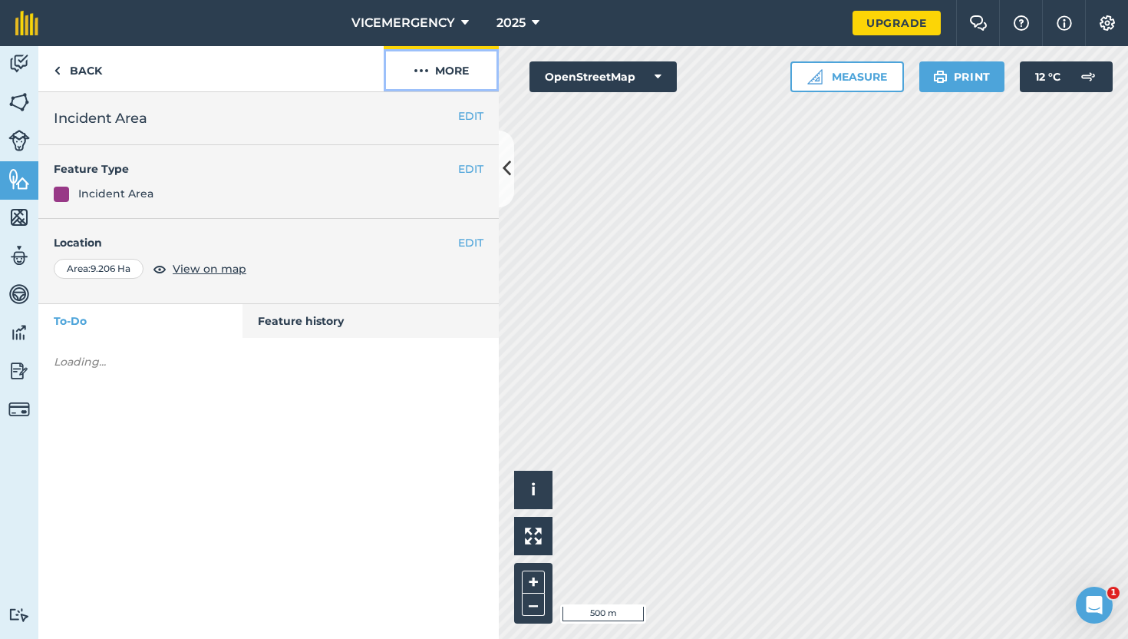
click at [434, 73] on button "More" at bounding box center [441, 68] width 115 height 45
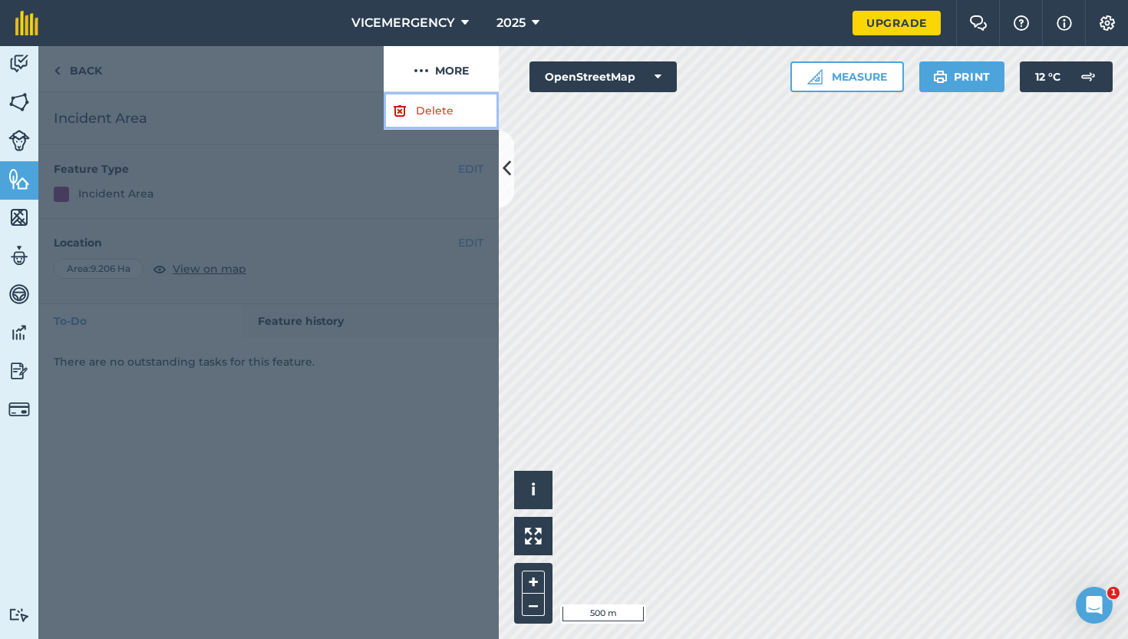
click at [424, 104] on link "Delete" at bounding box center [441, 111] width 115 height 38
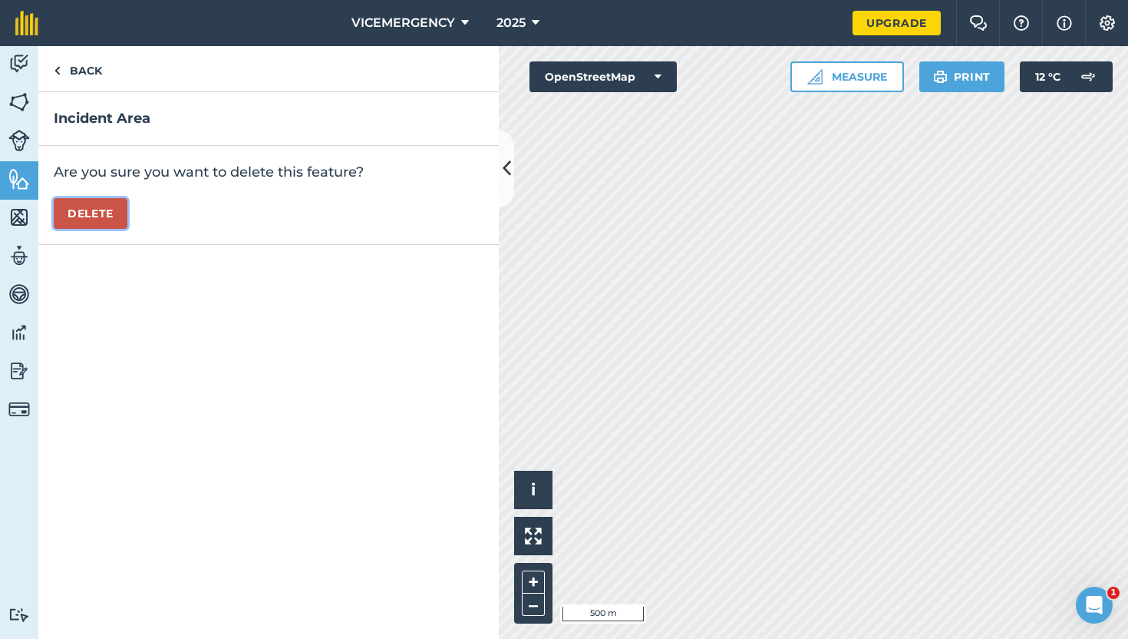
click at [98, 216] on button "Delete" at bounding box center [91, 213] width 74 height 31
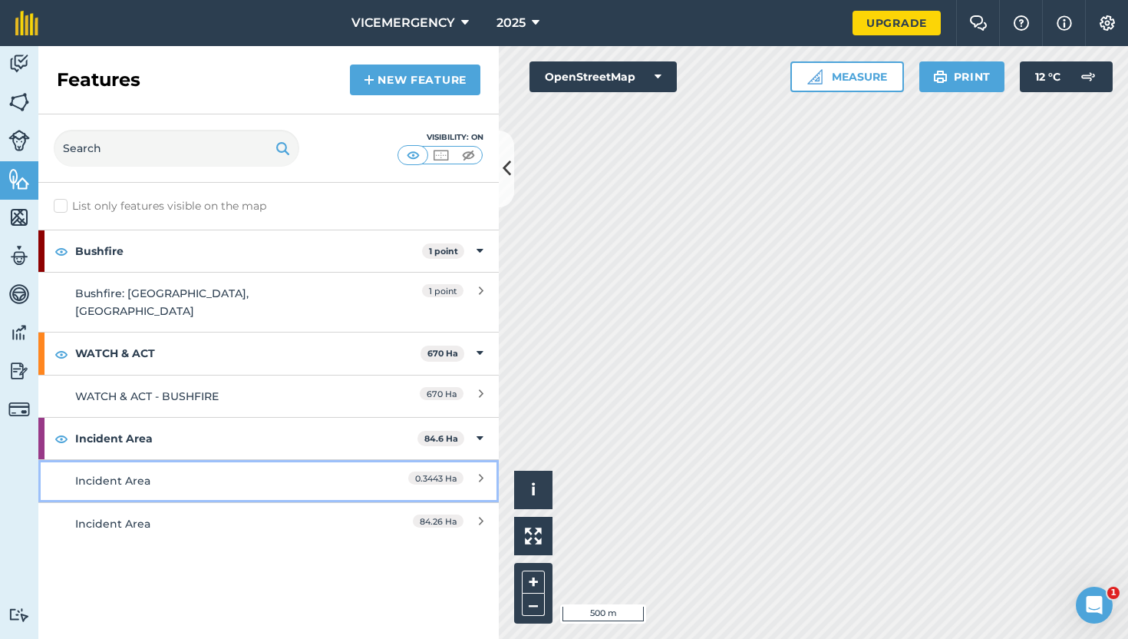
click at [276, 472] on div "Incident Area" at bounding box center [211, 480] width 272 height 17
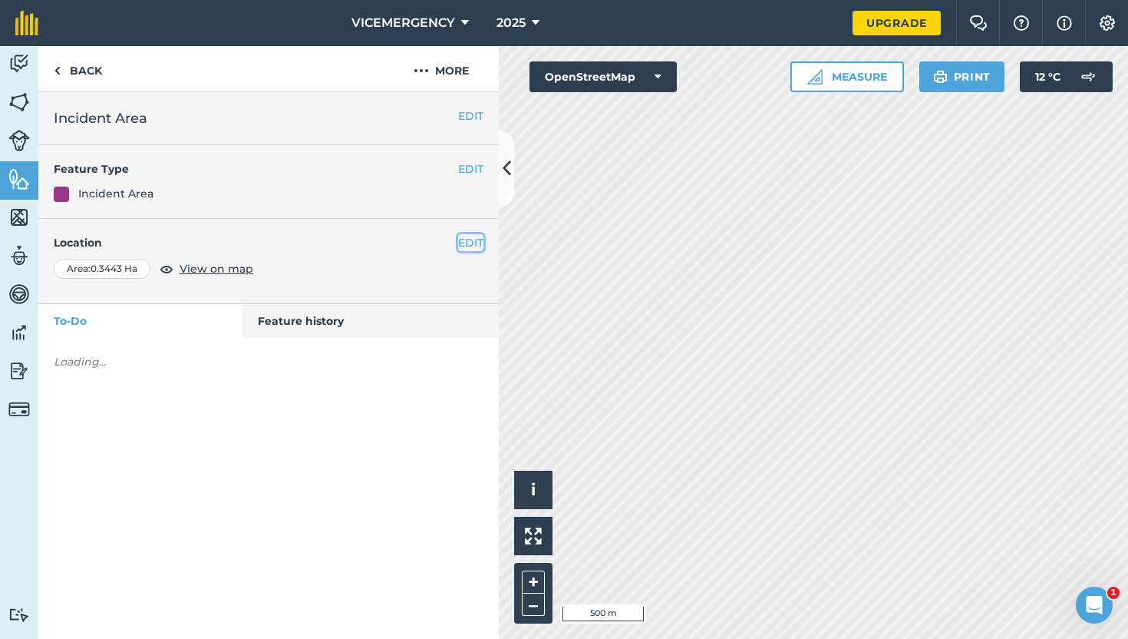
click at [483, 249] on button "EDIT" at bounding box center [470, 242] width 25 height 17
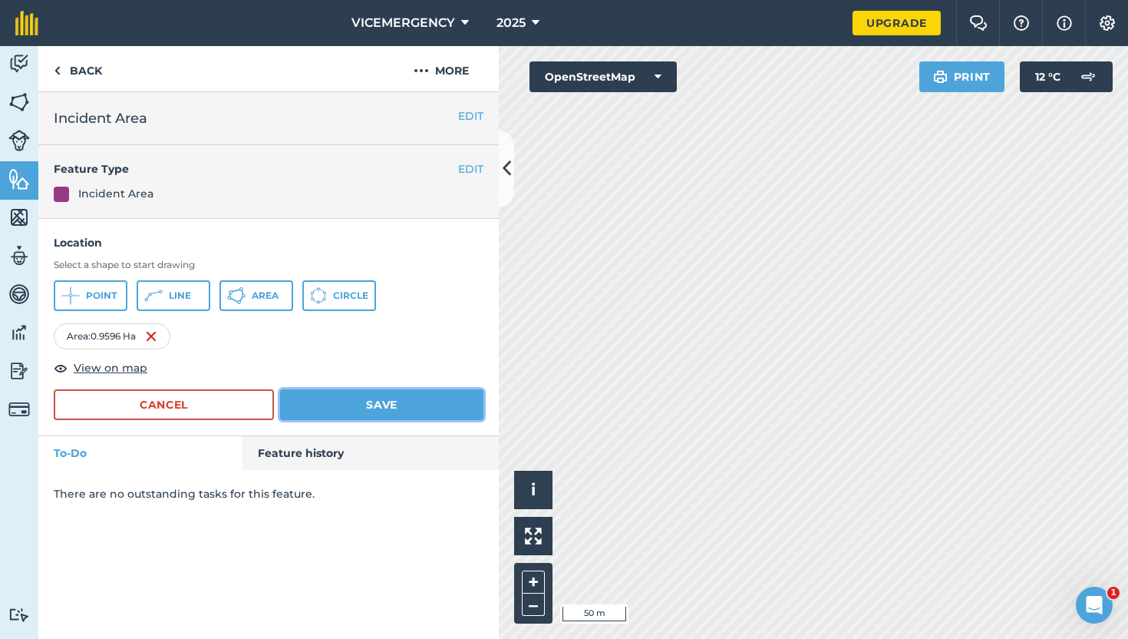
click at [464, 407] on button "Save" at bounding box center [381, 404] width 203 height 31
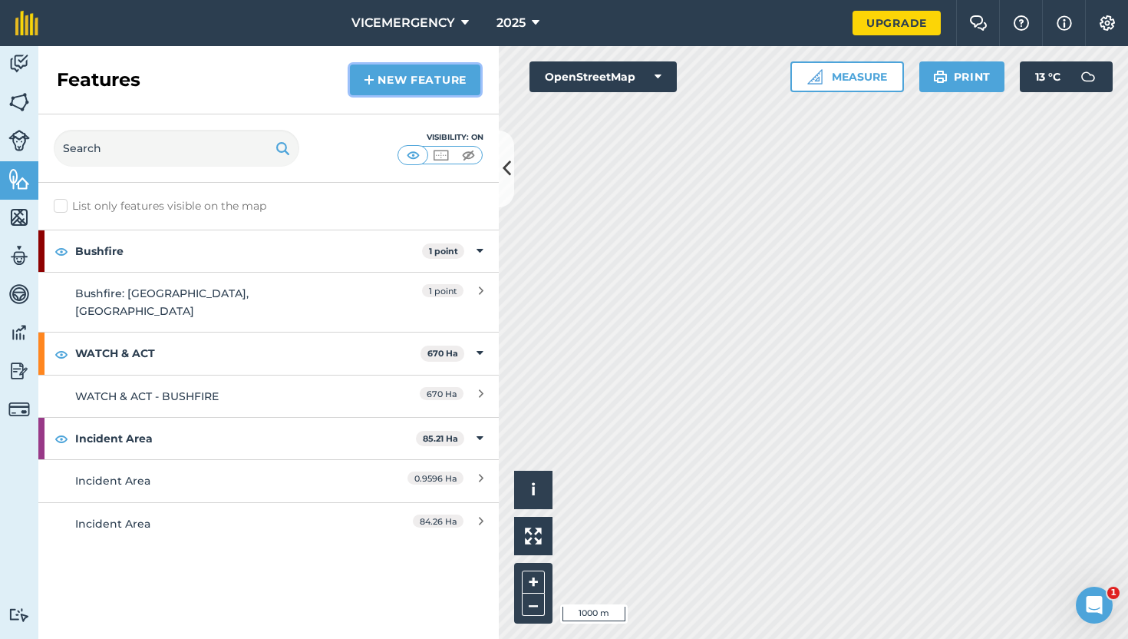
click at [406, 78] on link "New feature" at bounding box center [415, 79] width 130 height 31
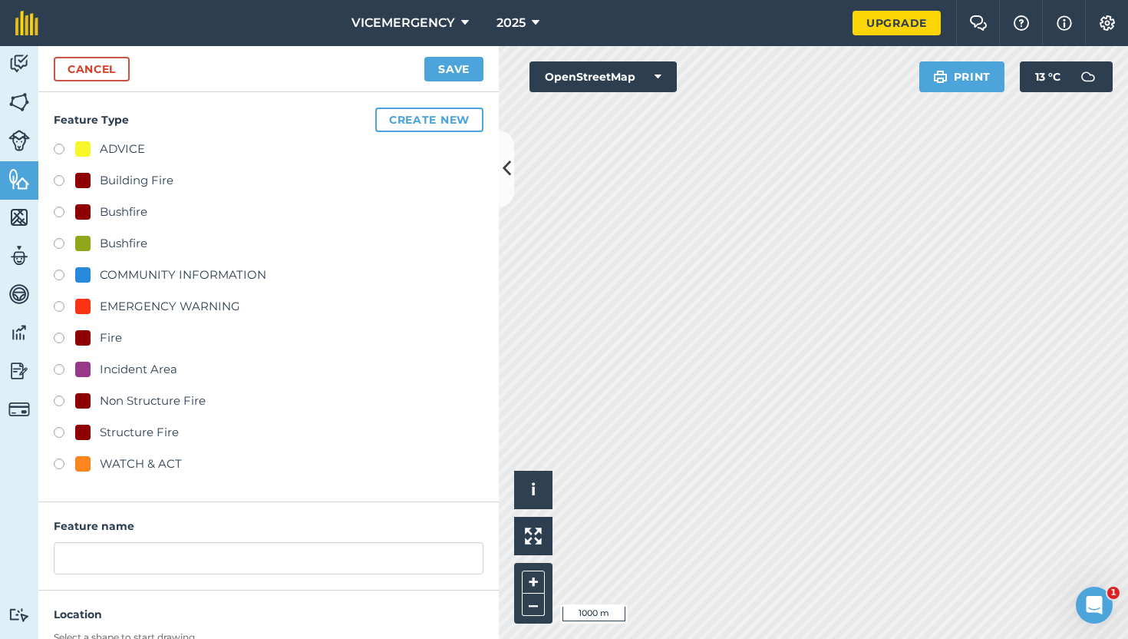
click at [61, 305] on label at bounding box center [64, 308] width 21 height 15
radio input "true"
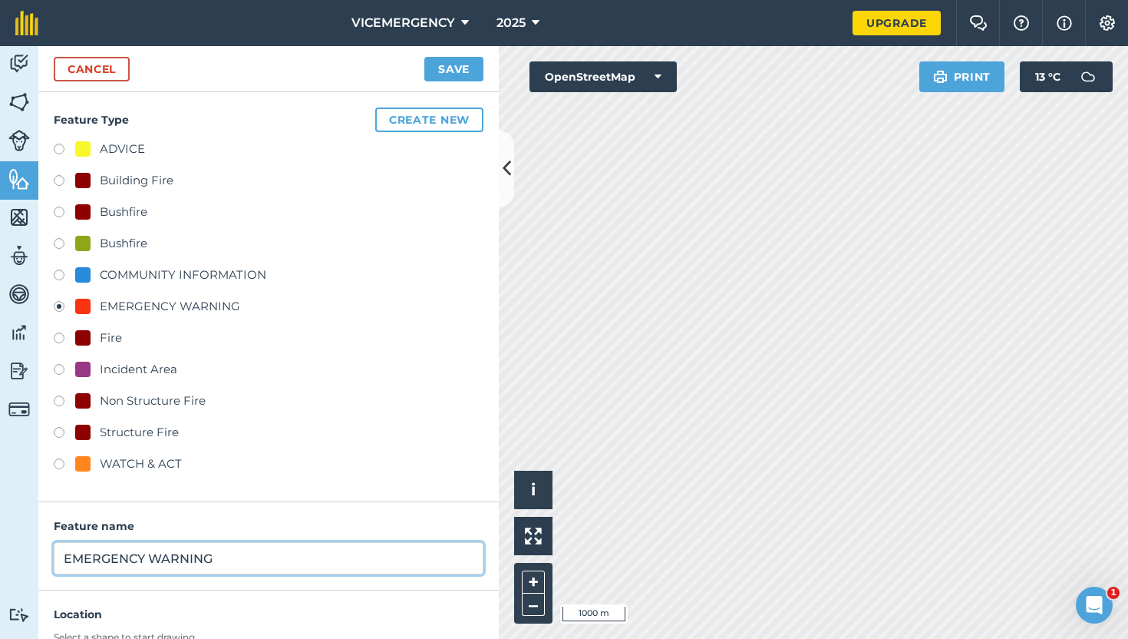
click at [233, 562] on input "EMERGENCY WARNING" at bounding box center [269, 558] width 430 height 32
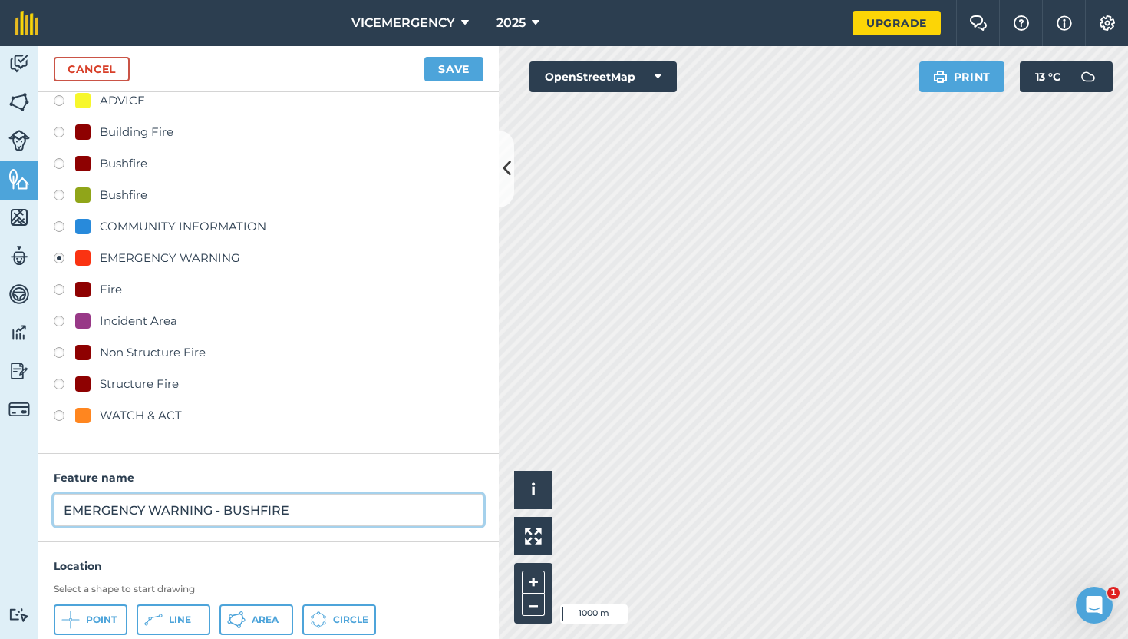
scroll to position [96, 0]
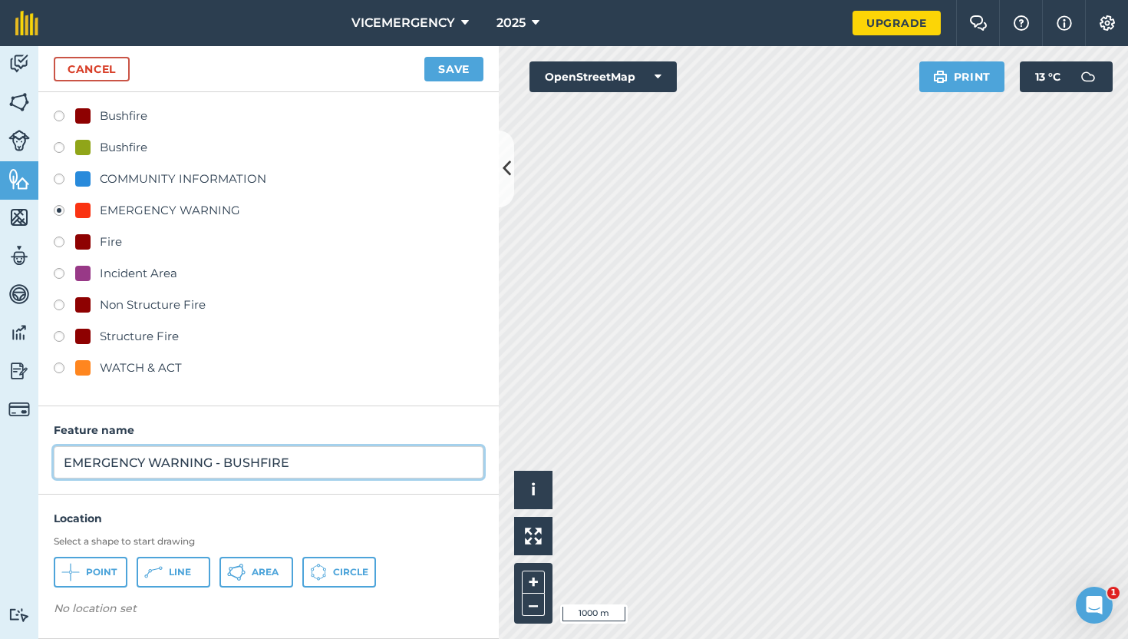
type input "EMERGENCY WARNING - BUSHFIRE"
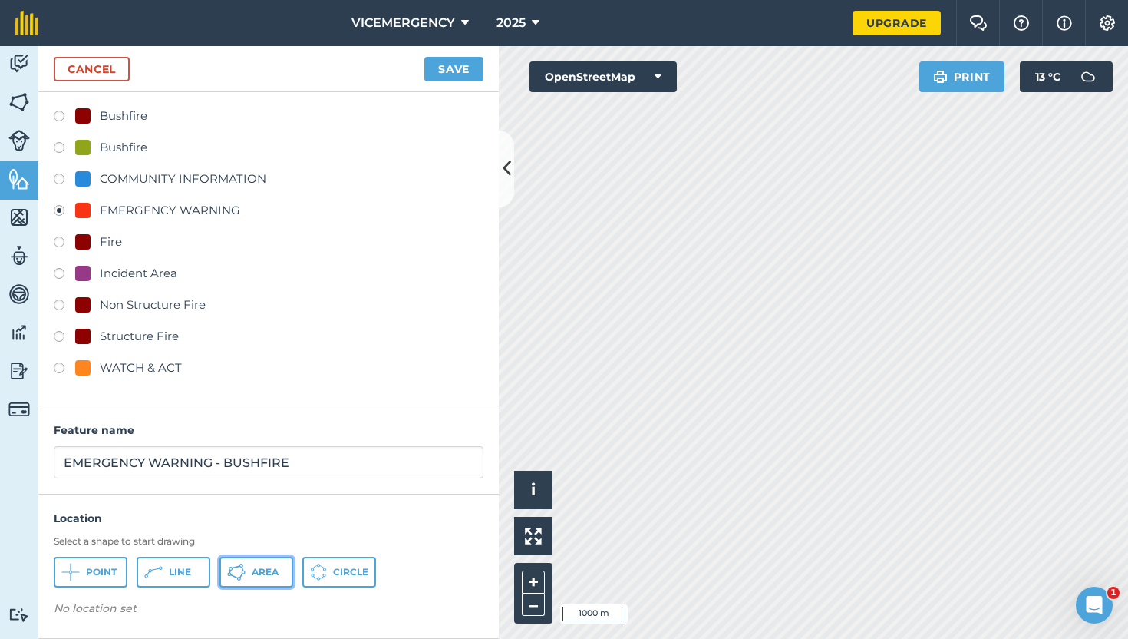
click at [272, 572] on span "Area" at bounding box center [265, 572] width 27 height 12
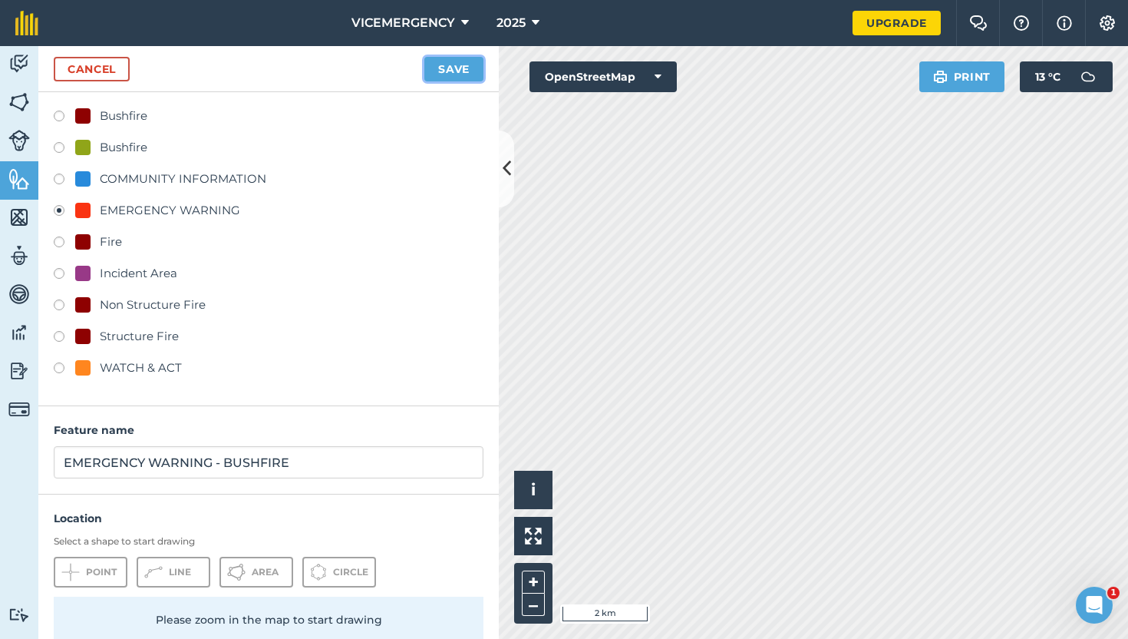
click at [458, 71] on button "Save" at bounding box center [453, 69] width 59 height 25
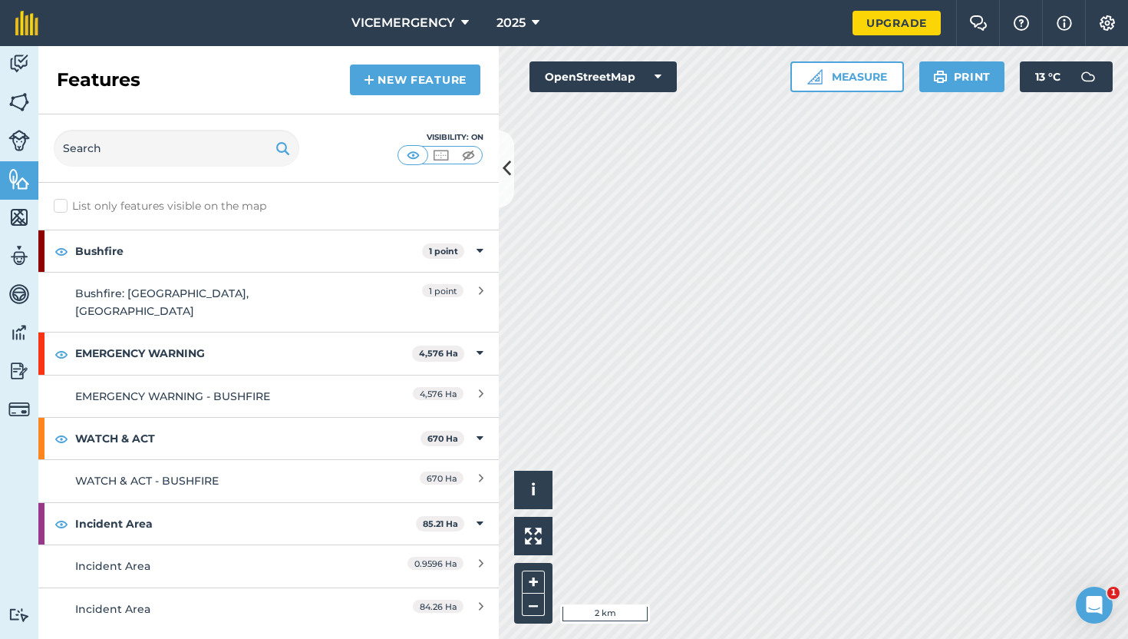
click at [444, 254] on div "Activity Fields Livestock Features Maps Team Vehicles Data Reporting Billing Tu…" at bounding box center [564, 342] width 1128 height 593
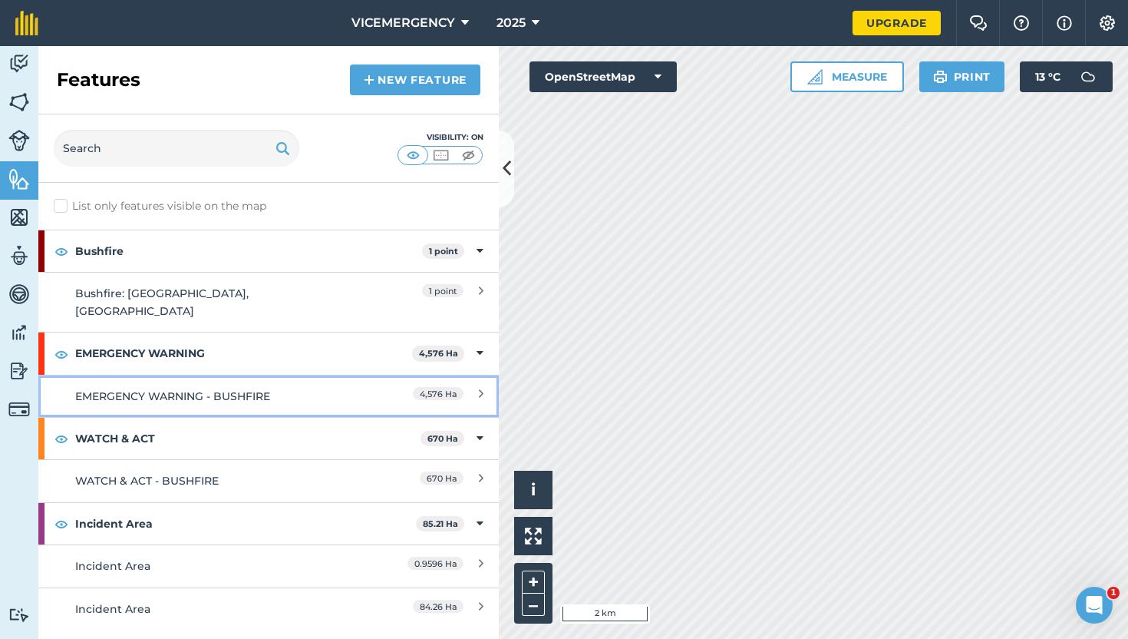
click at [288, 388] on div "EMERGENCY WARNING - BUSHFIRE" at bounding box center [211, 396] width 272 height 17
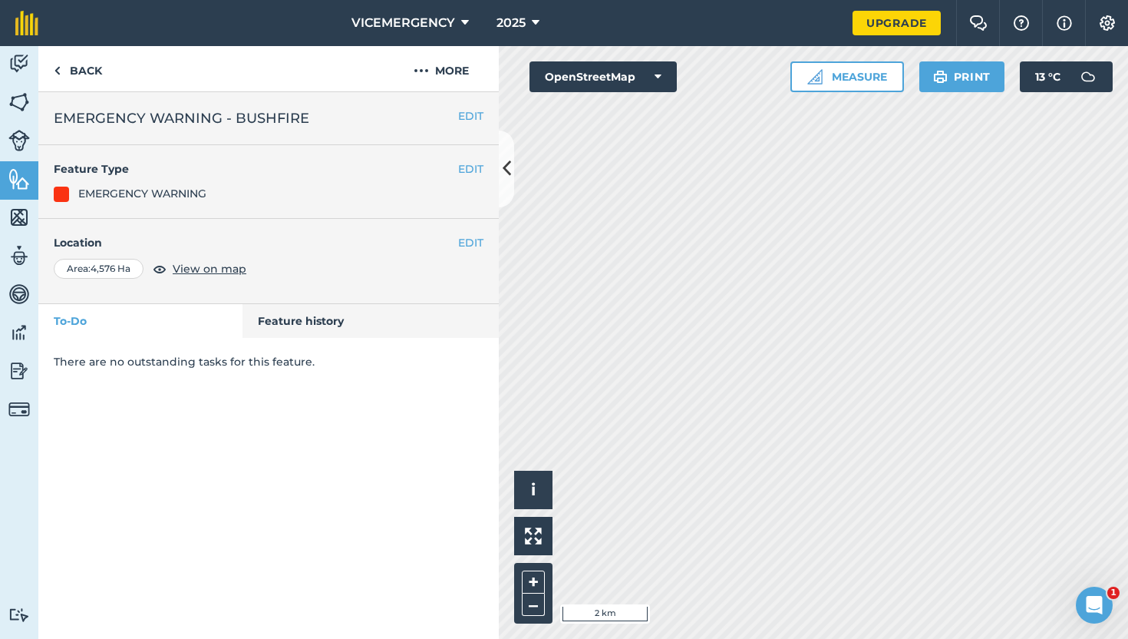
click at [474, 232] on div "EDIT Location Area : 4,576 Ha View on map" at bounding box center [268, 261] width 461 height 85
click at [474, 240] on button "EDIT" at bounding box center [470, 242] width 25 height 17
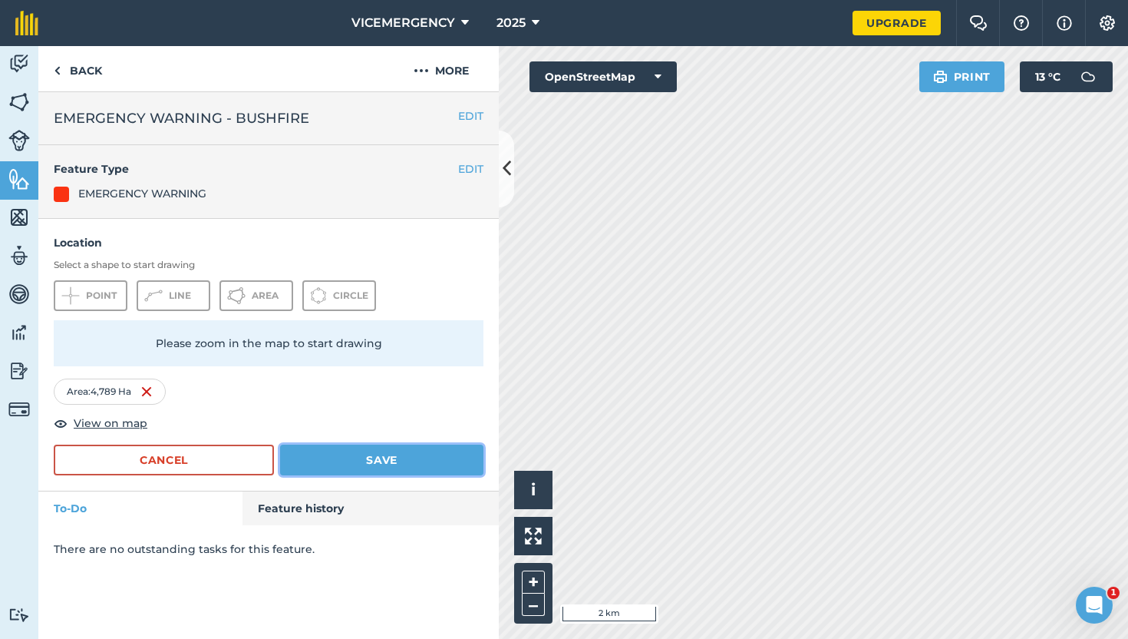
click at [423, 445] on button "Save" at bounding box center [381, 459] width 203 height 31
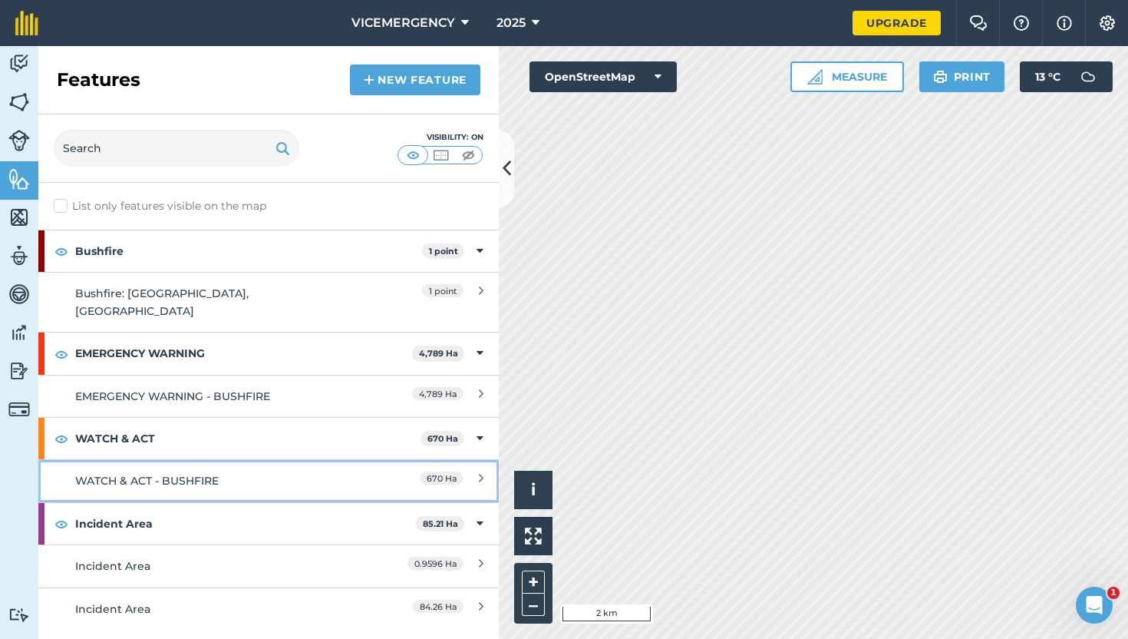
click at [267, 459] on link "WATCH & ACT - BUSHFIRE 670 Ha" at bounding box center [268, 480] width 461 height 42
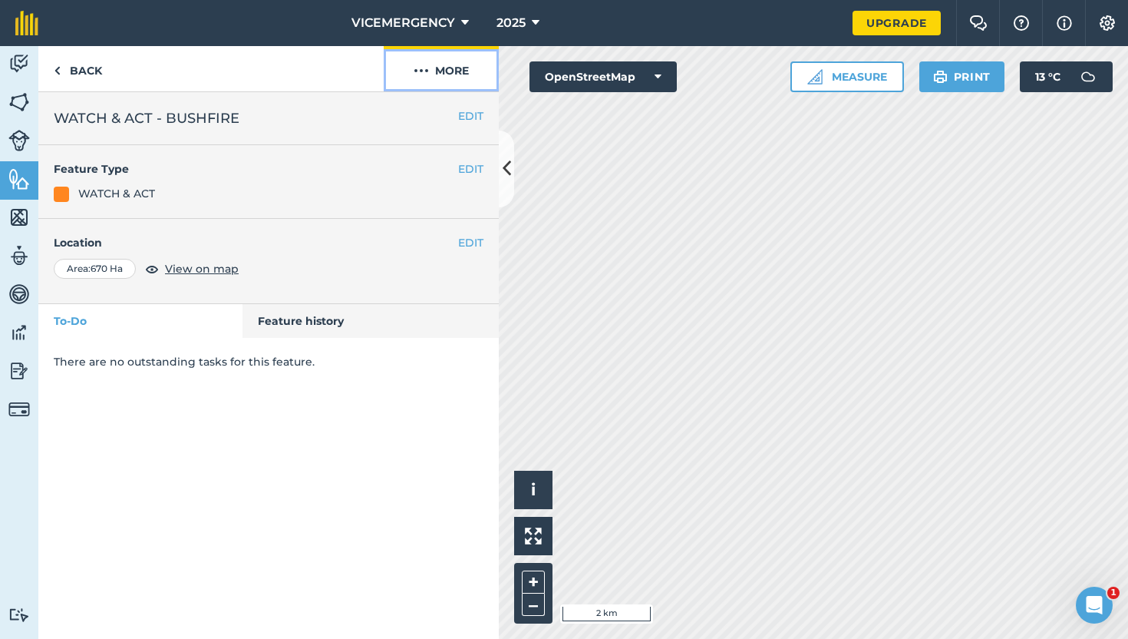
click at [444, 63] on button "More" at bounding box center [441, 68] width 115 height 45
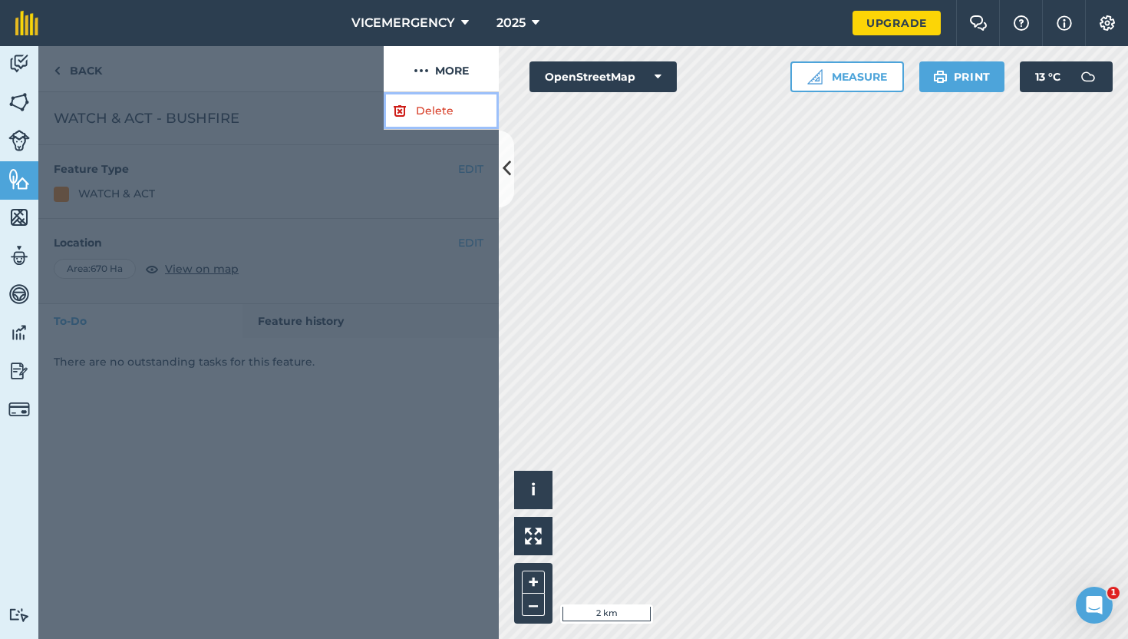
click at [425, 120] on link "Delete" at bounding box center [441, 111] width 115 height 38
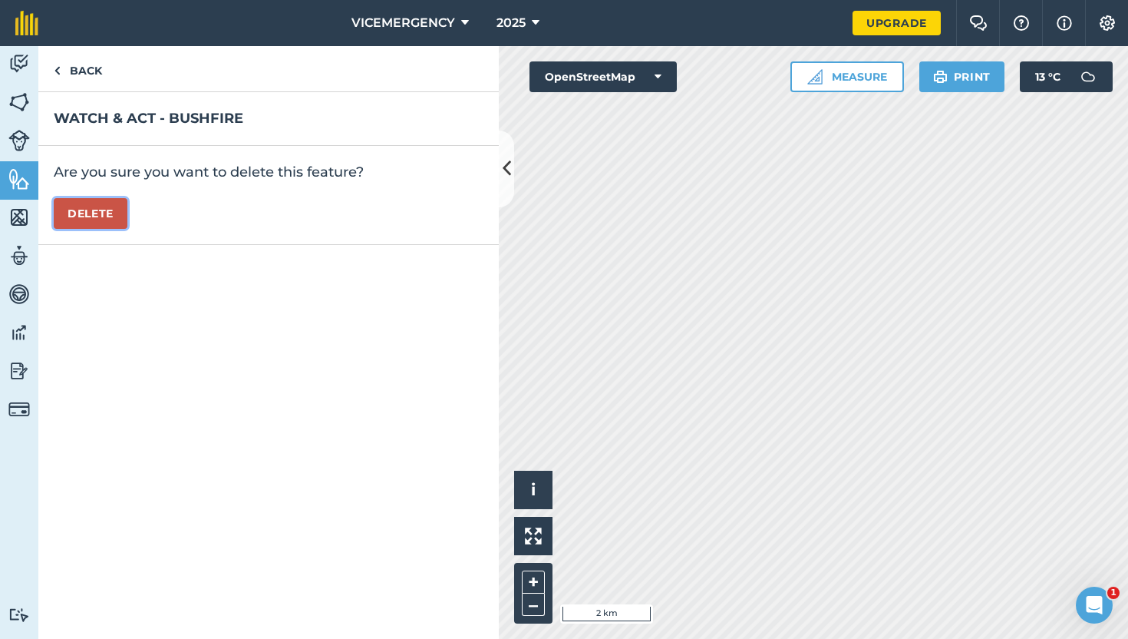
click at [107, 200] on button "Delete" at bounding box center [91, 213] width 74 height 31
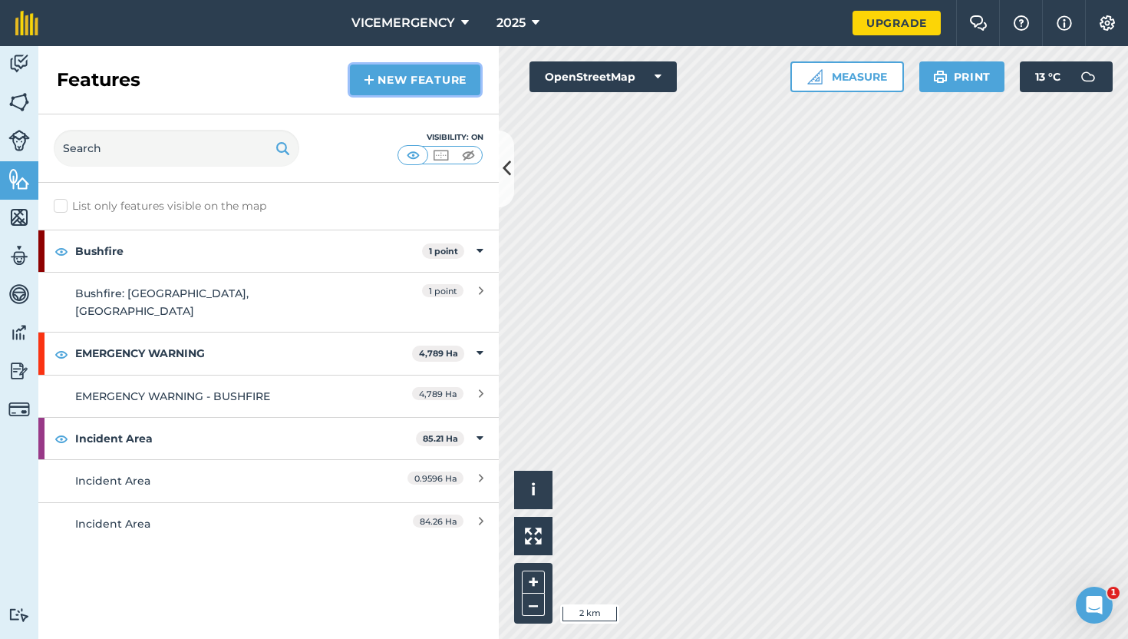
click at [398, 76] on link "New feature" at bounding box center [415, 79] width 130 height 31
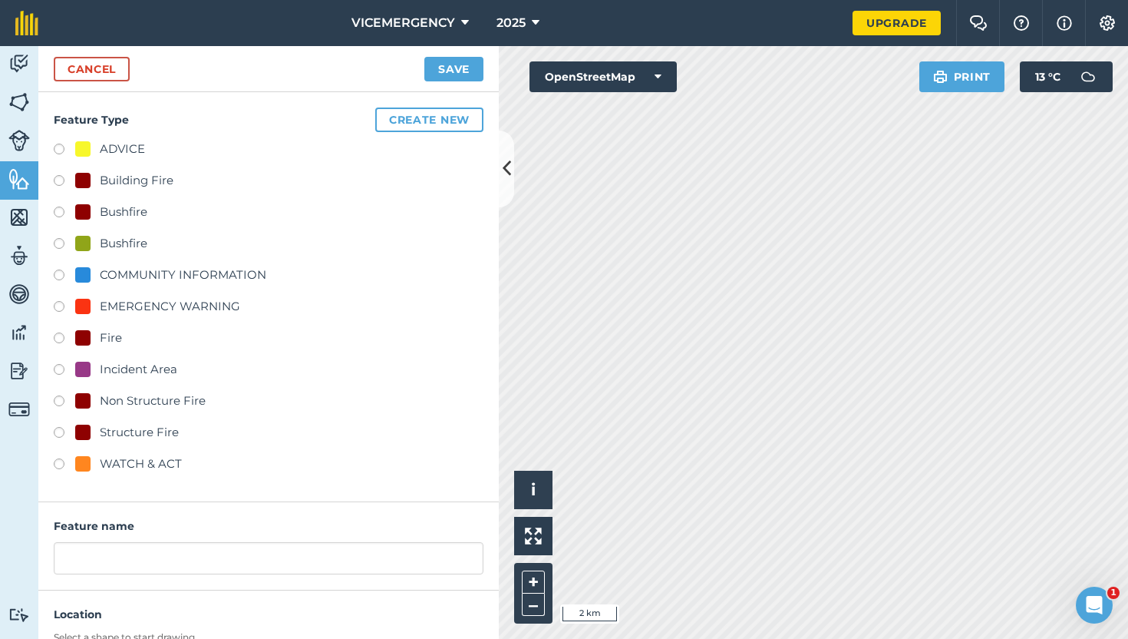
click at [59, 147] on label at bounding box center [64, 151] width 21 height 15
radio input "true"
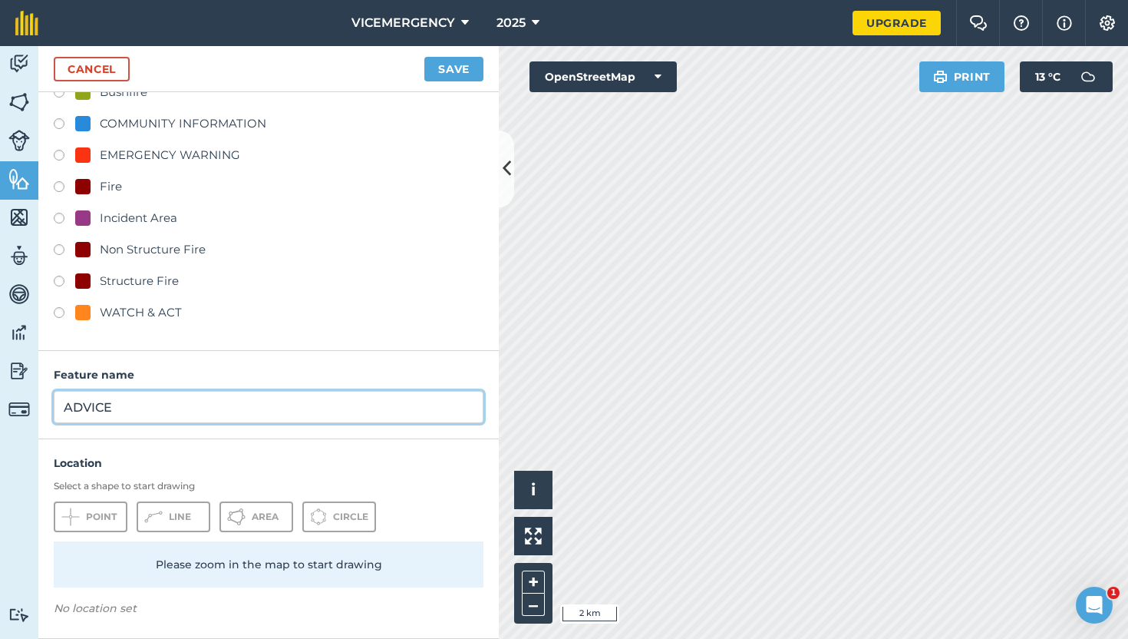
click at [144, 411] on input "ADVICE" at bounding box center [269, 407] width 430 height 32
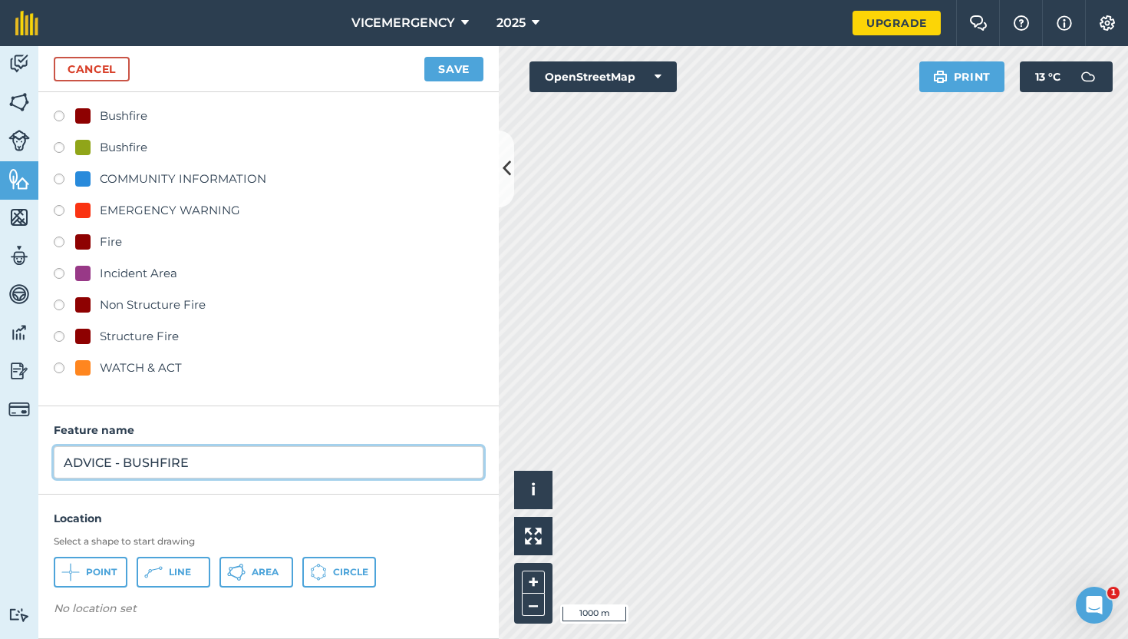
scroll to position [96, 0]
type input "ADVICE - BUSHFIRE"
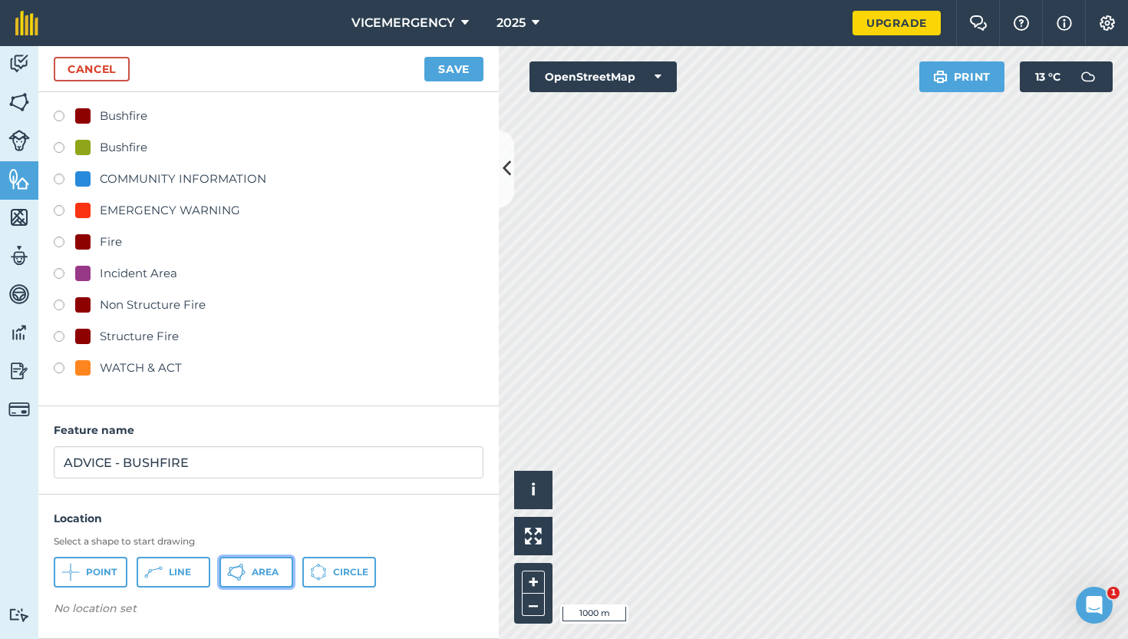
click at [256, 558] on button "Area" at bounding box center [257, 571] width 74 height 31
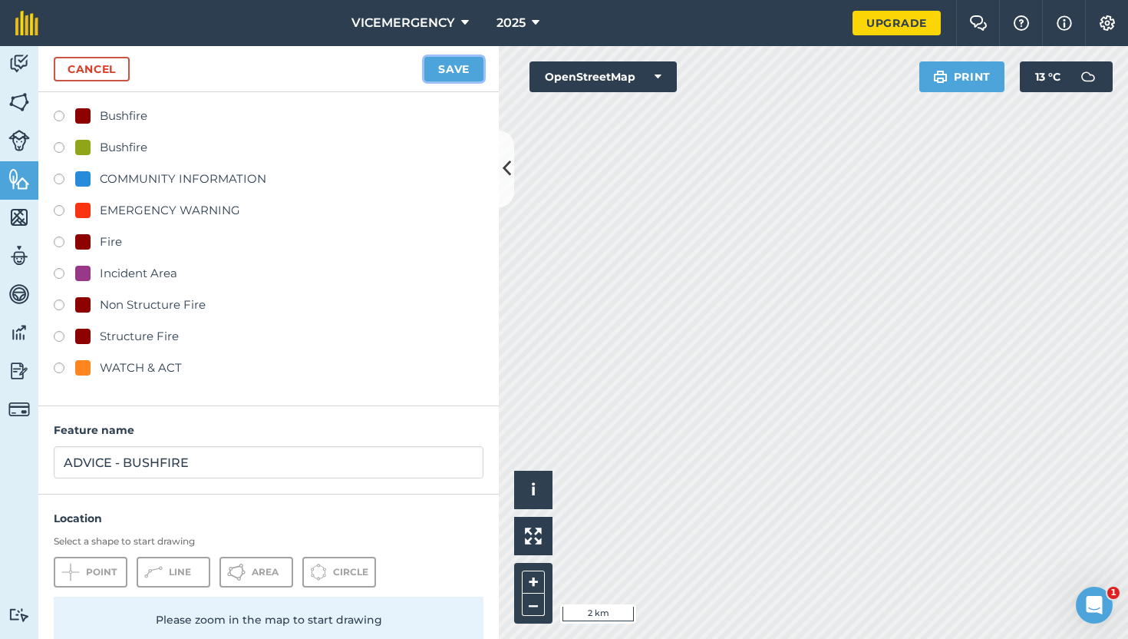
click at [457, 71] on button "Save" at bounding box center [453, 69] width 59 height 25
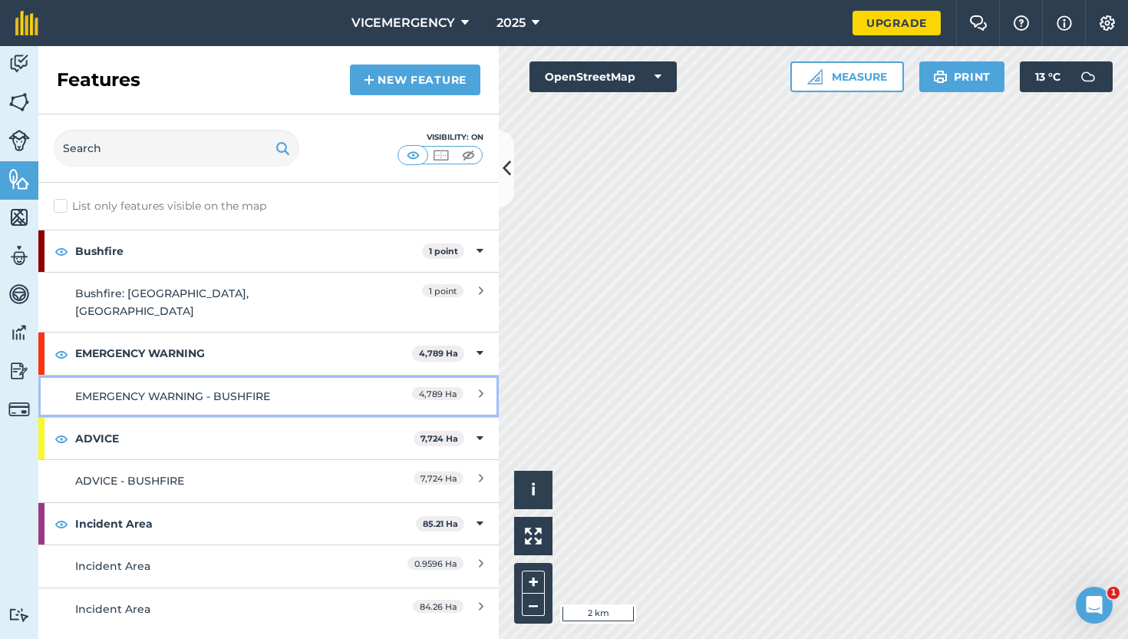
click at [292, 388] on div "EMERGENCY WARNING - BUSHFIRE" at bounding box center [211, 396] width 272 height 17
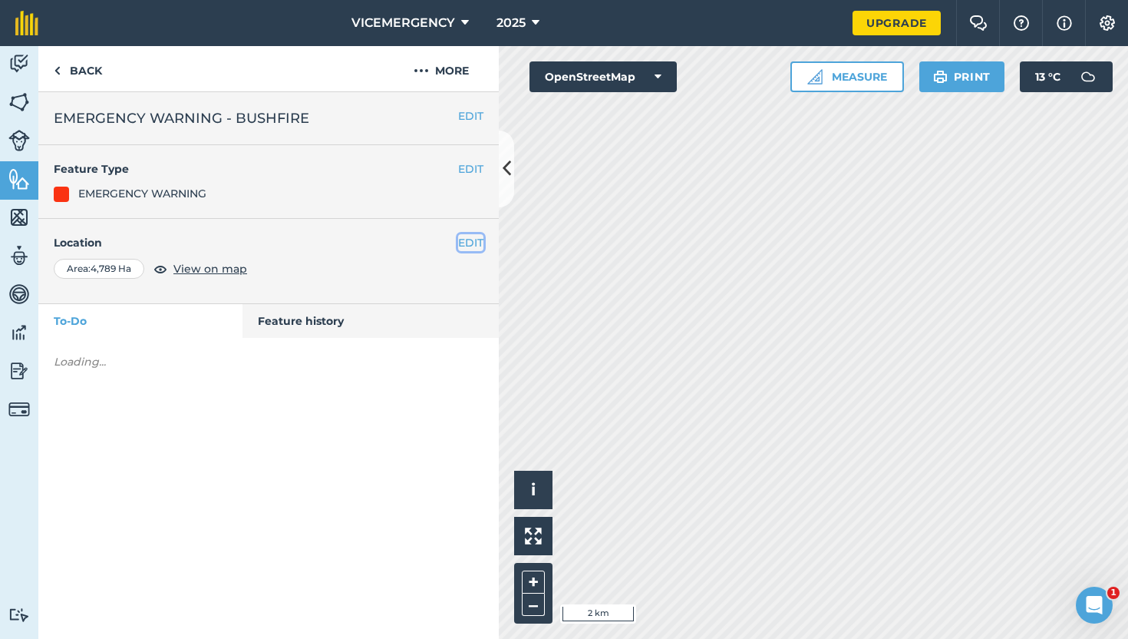
click at [468, 241] on button "EDIT" at bounding box center [470, 242] width 25 height 17
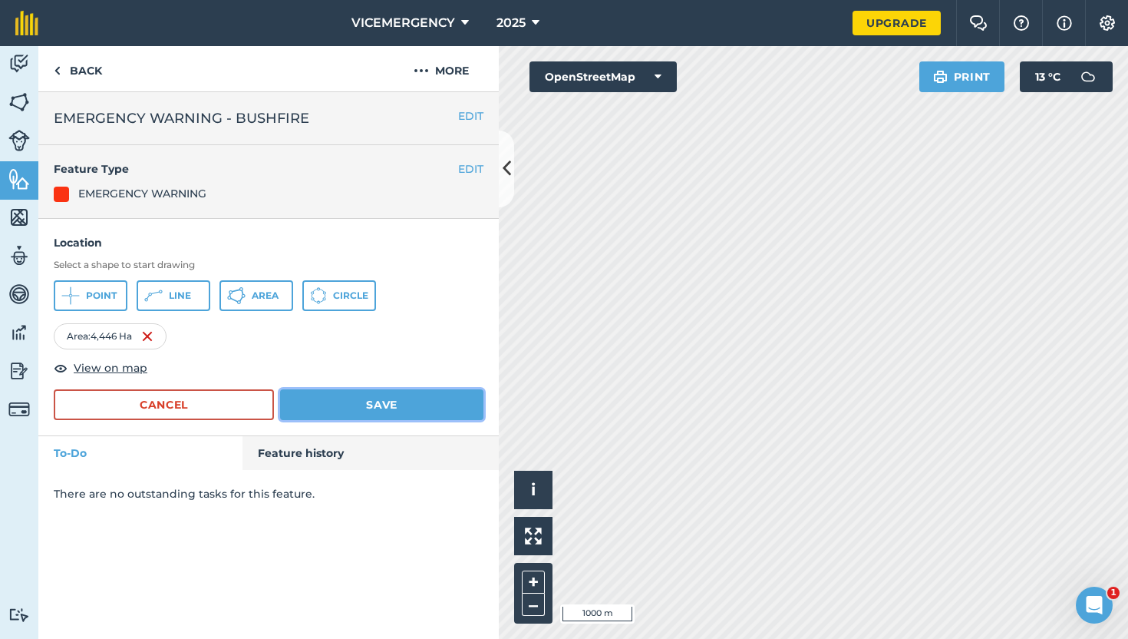
click at [434, 401] on button "Save" at bounding box center [381, 404] width 203 height 31
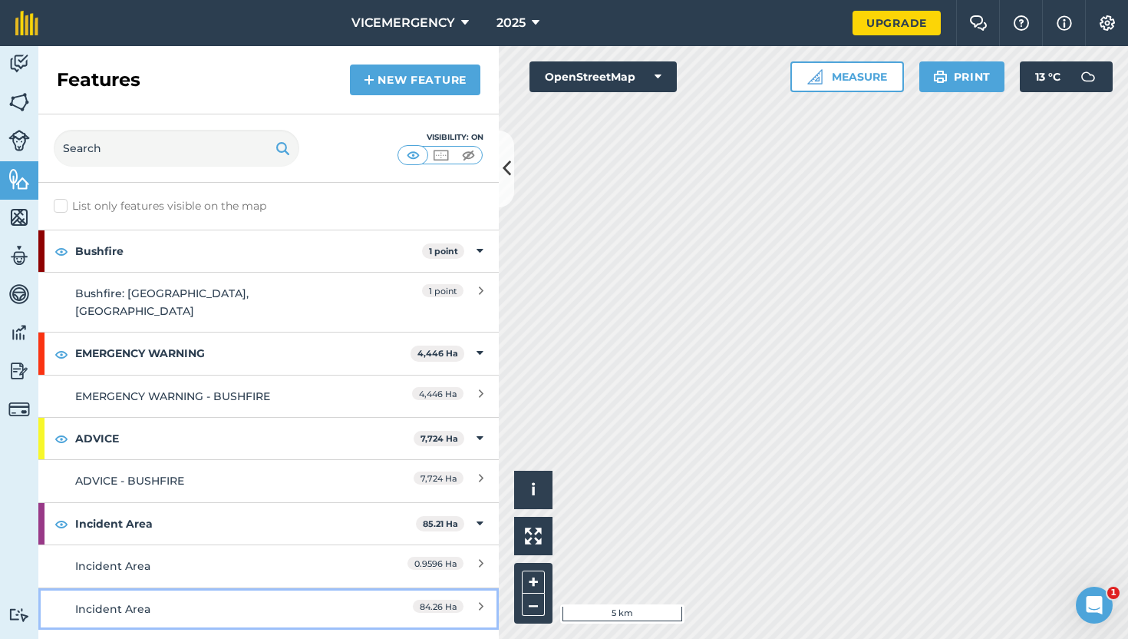
click at [251, 587] on link "Incident Area 84.26 Ha" at bounding box center [268, 608] width 461 height 42
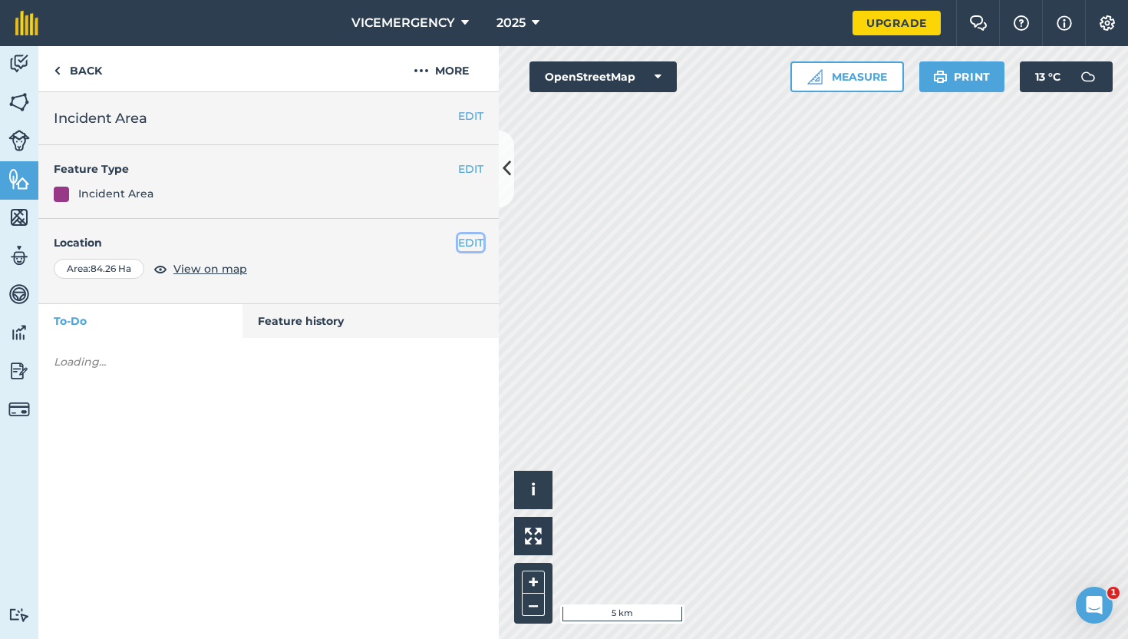
click at [464, 239] on button "EDIT" at bounding box center [470, 242] width 25 height 17
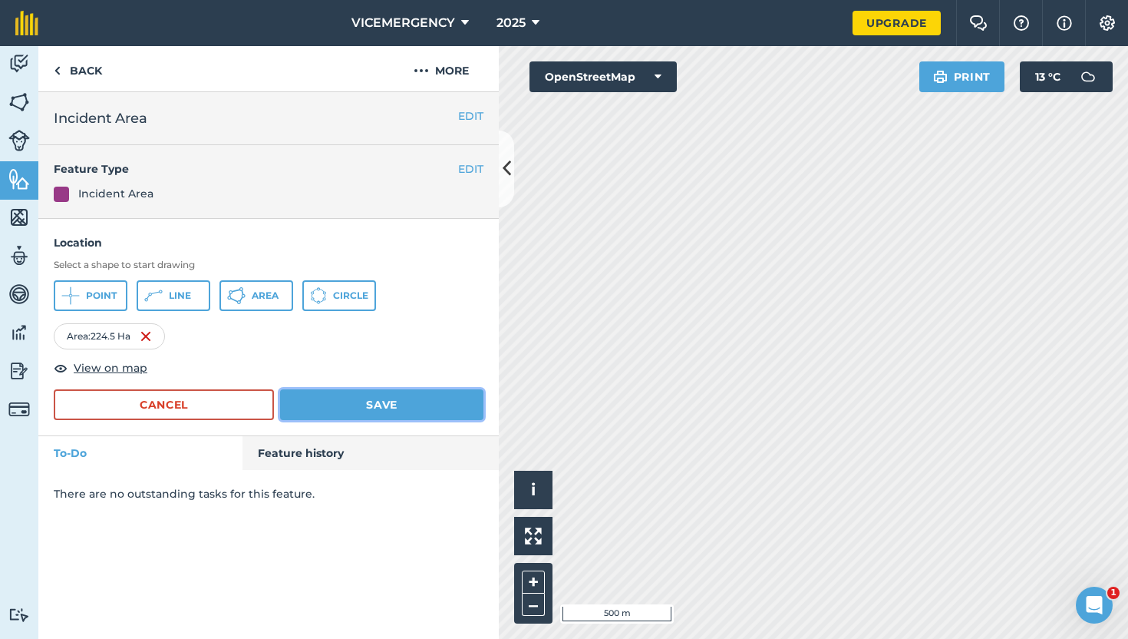
click at [449, 410] on button "Save" at bounding box center [381, 404] width 203 height 31
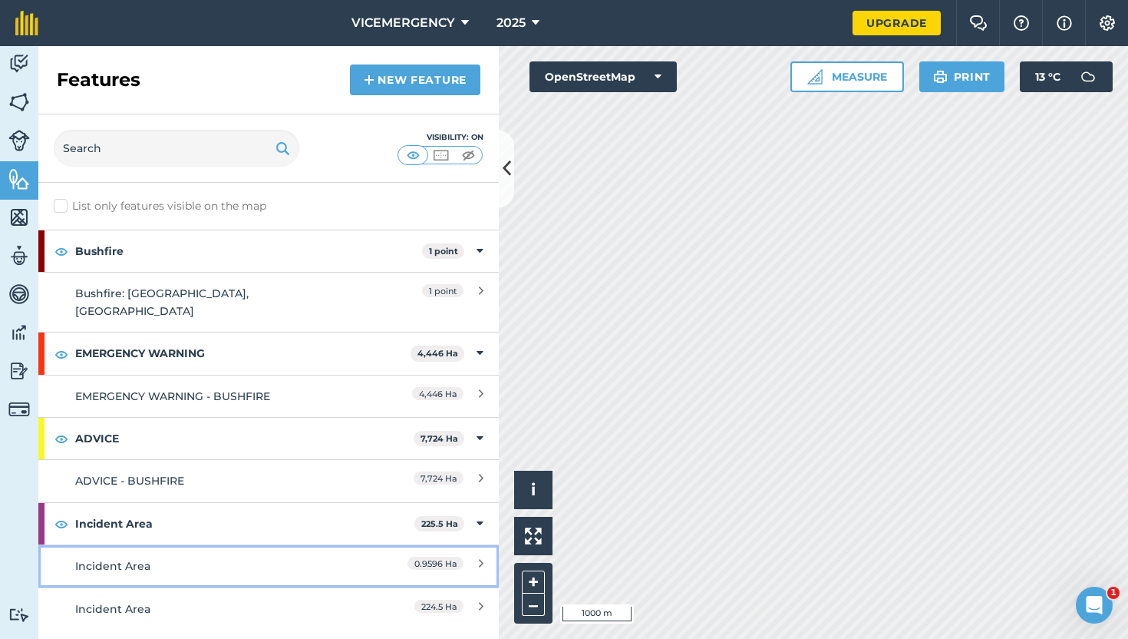
click at [309, 544] on link "Incident Area 0.9596 Ha" at bounding box center [268, 565] width 461 height 42
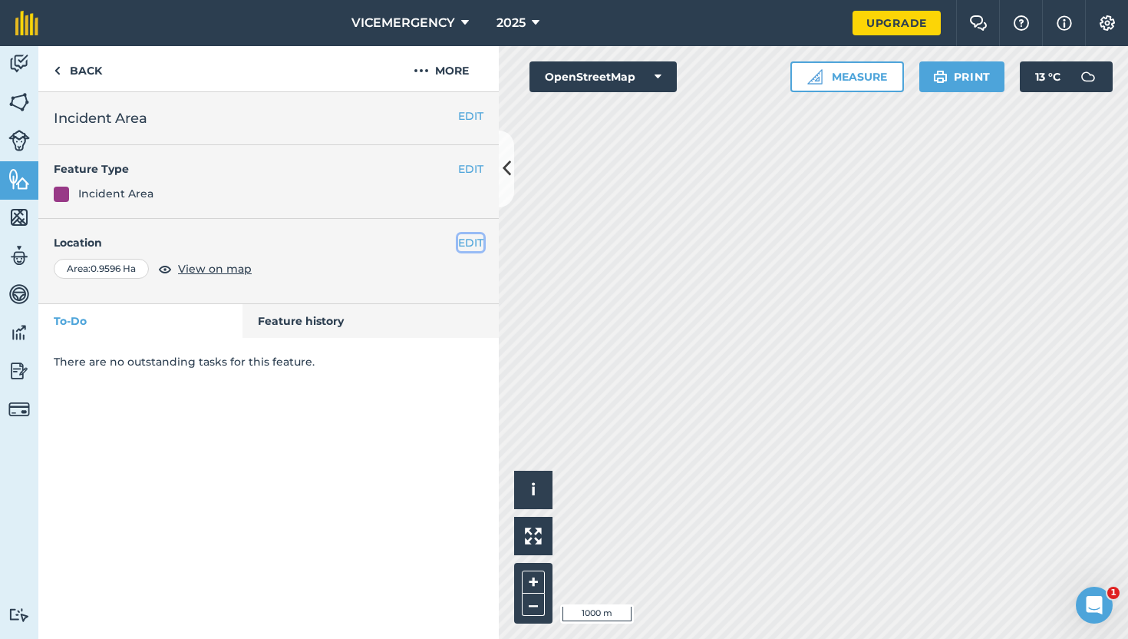
click at [468, 244] on button "EDIT" at bounding box center [470, 242] width 25 height 17
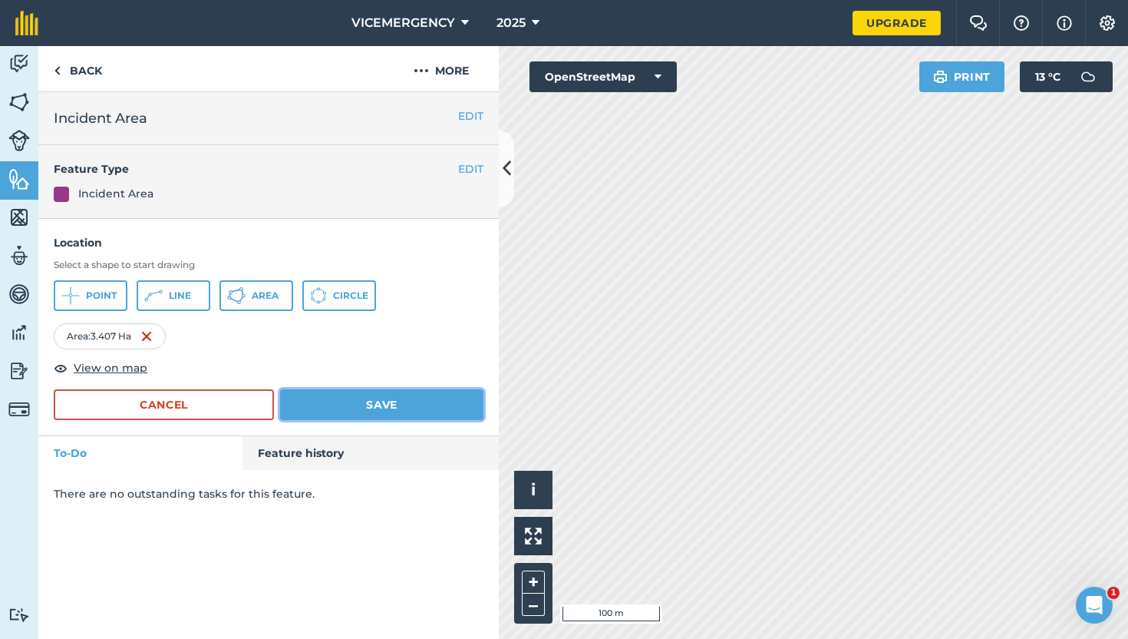
click at [421, 394] on button "Save" at bounding box center [381, 404] width 203 height 31
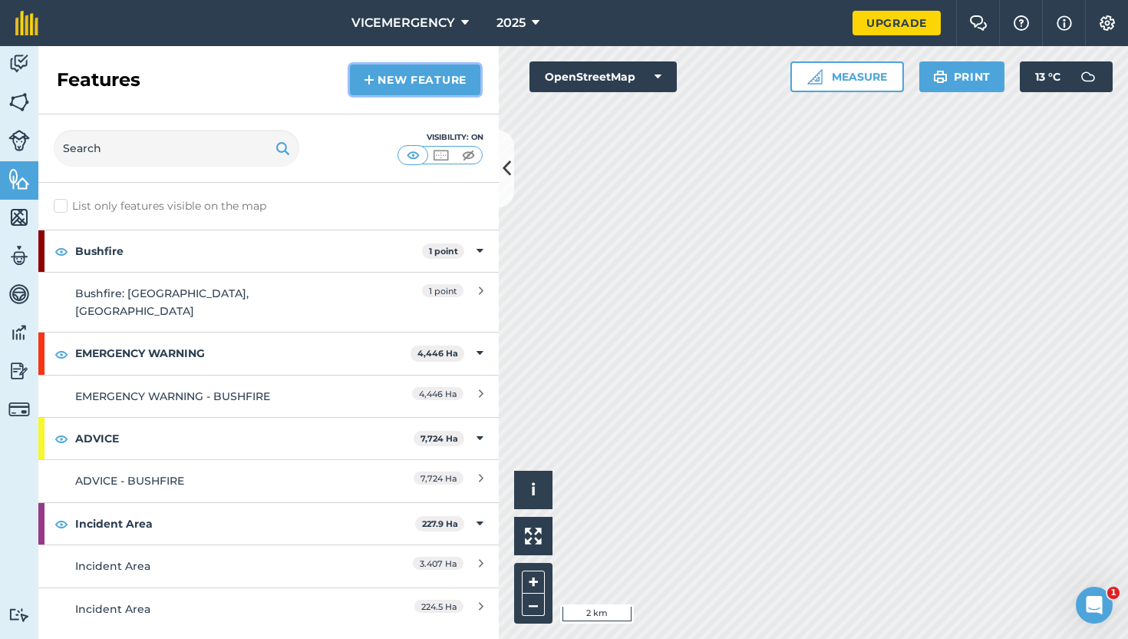
click at [414, 87] on link "New feature" at bounding box center [415, 79] width 130 height 31
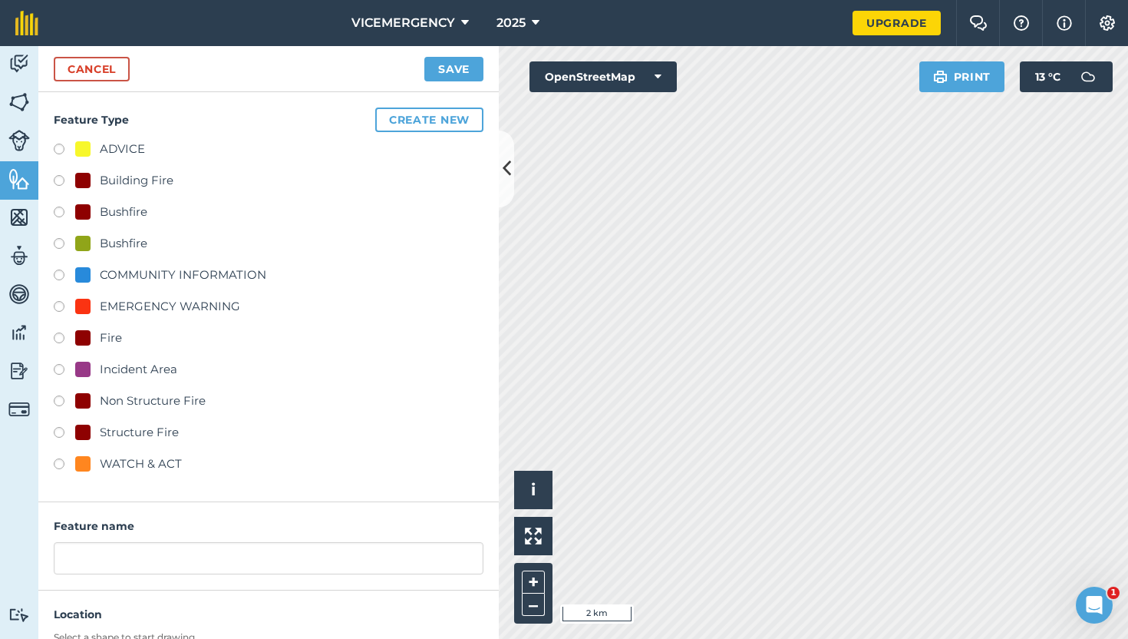
click at [62, 243] on label at bounding box center [64, 245] width 21 height 15
radio input "true"
type input "Bushfire"
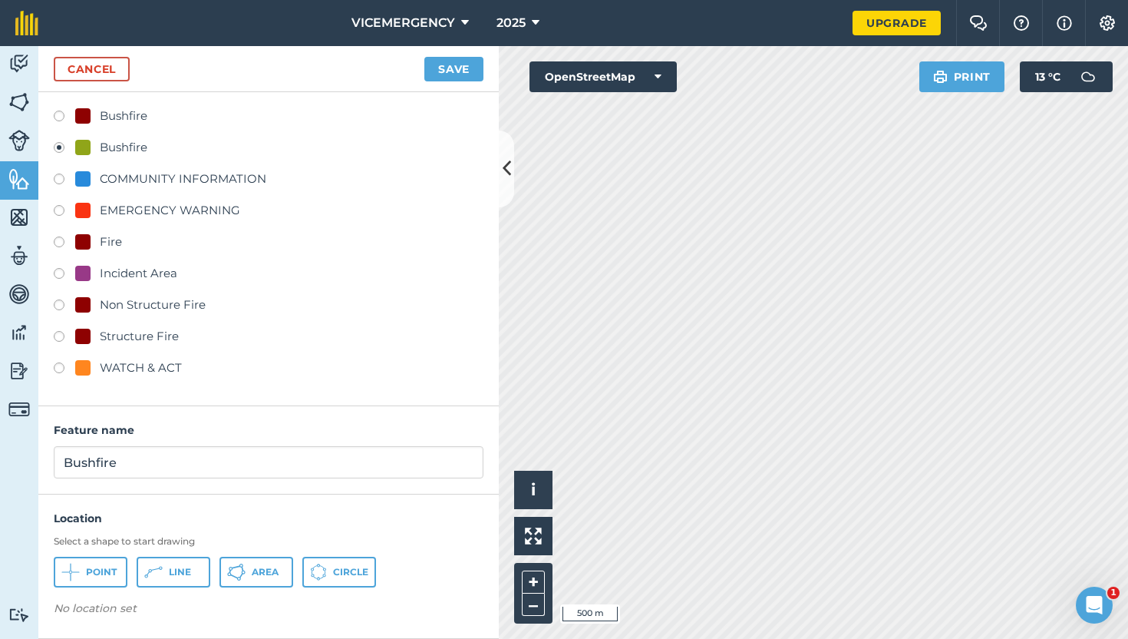
scroll to position [96, 0]
click at [162, 573] on icon at bounding box center [153, 572] width 18 height 18
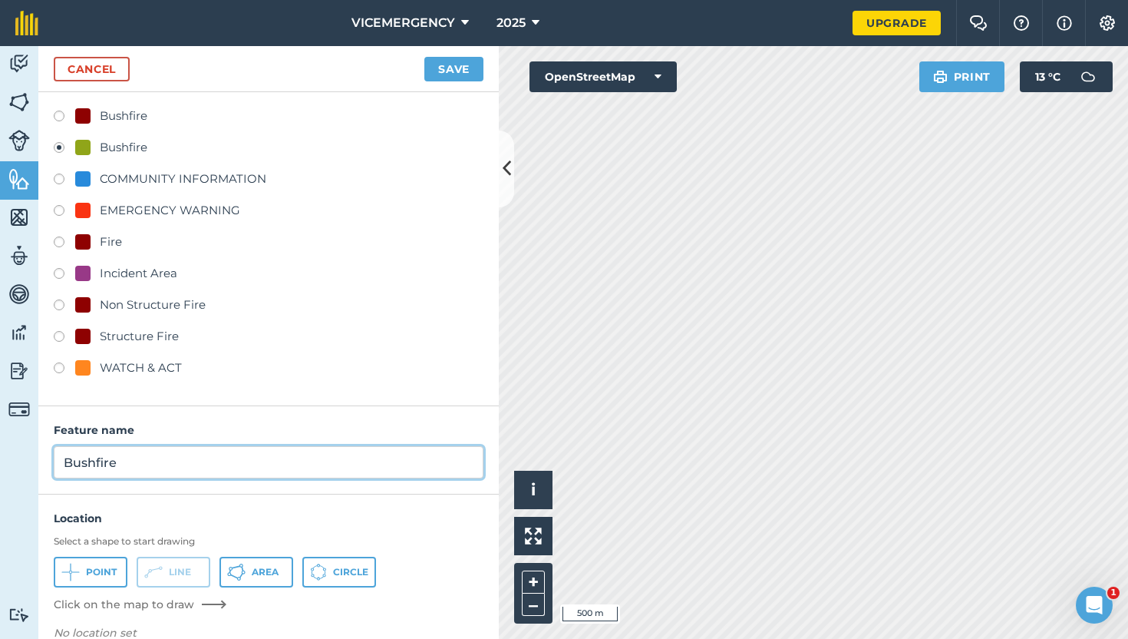
click at [203, 474] on input "Bushfire" at bounding box center [269, 462] width 430 height 32
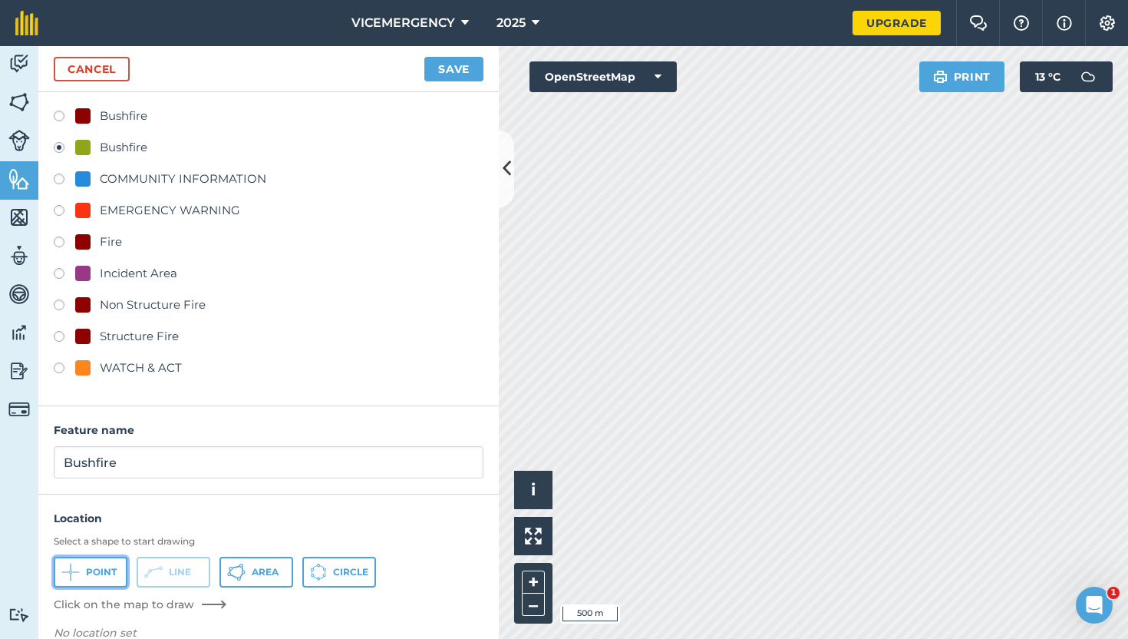
click at [107, 566] on span "Point" at bounding box center [101, 572] width 31 height 12
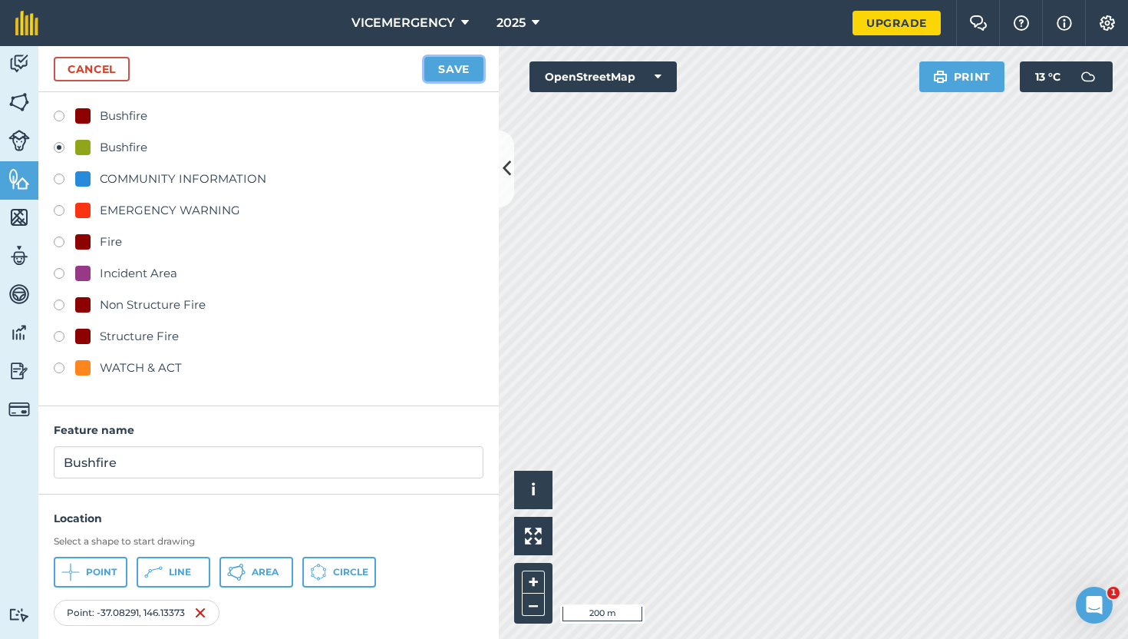
click at [460, 68] on button "Save" at bounding box center [453, 69] width 59 height 25
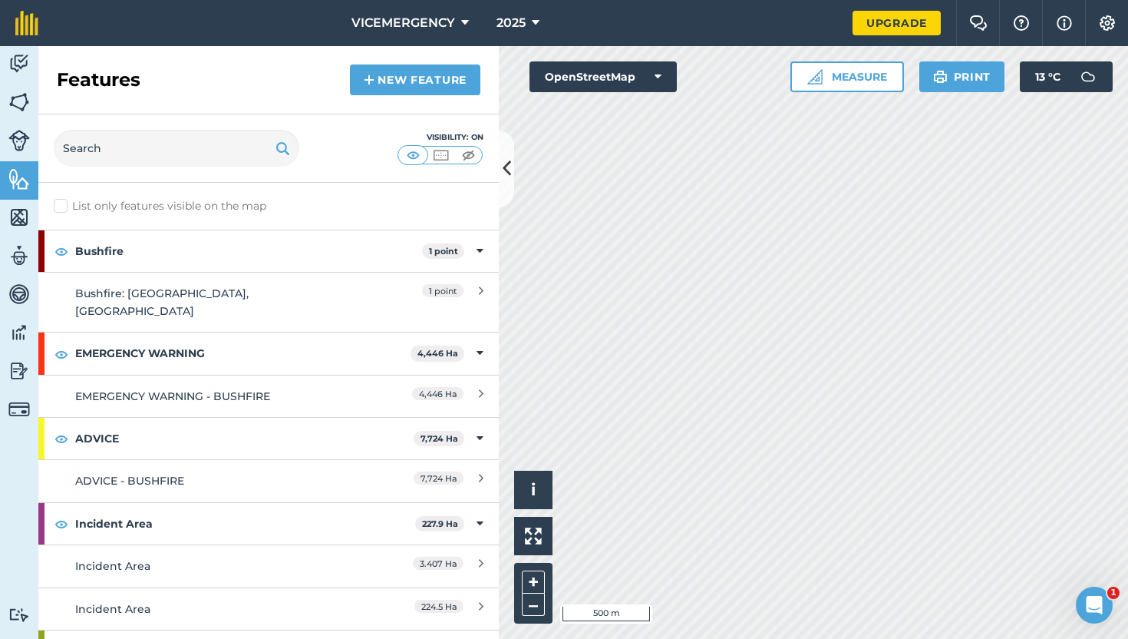
scroll to position [58, 0]
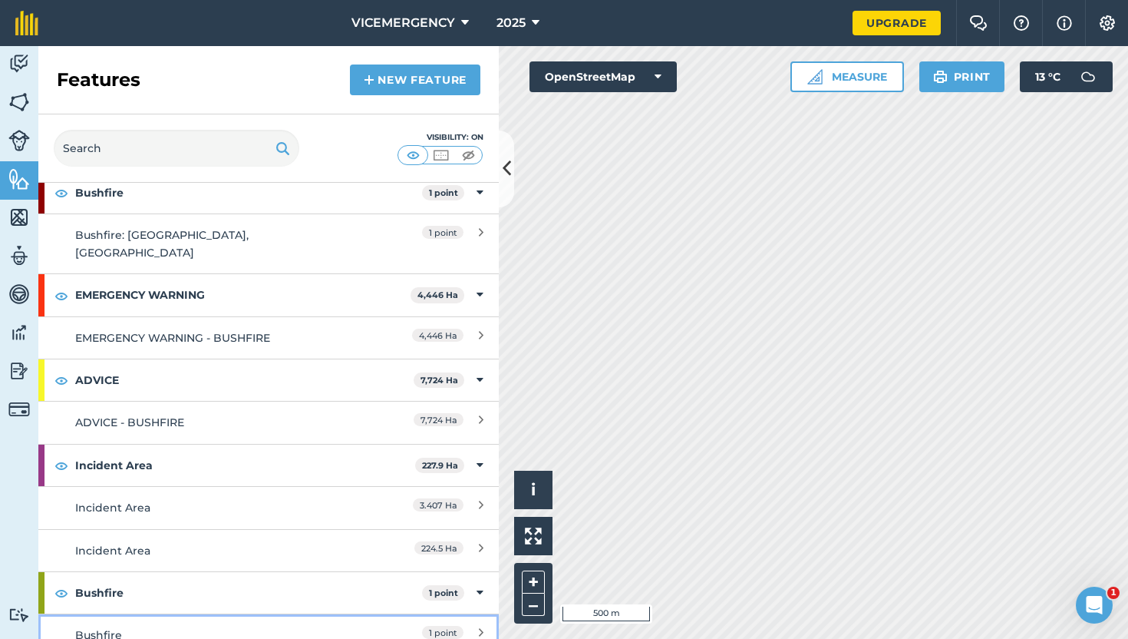
click at [230, 613] on link "Bushfire 1 point" at bounding box center [268, 634] width 461 height 42
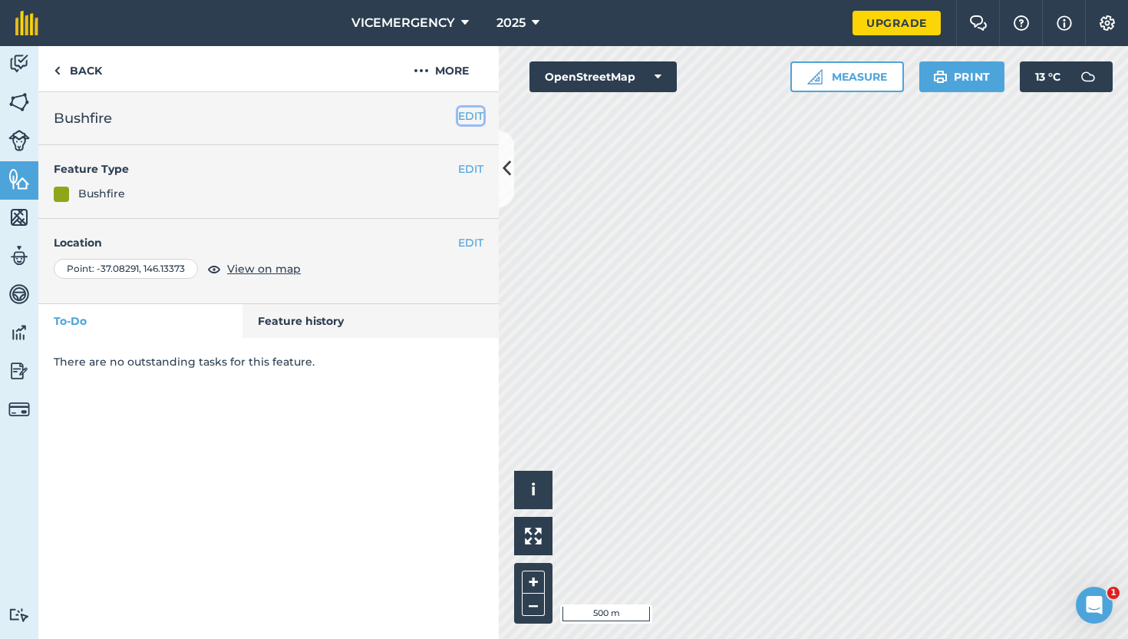
click at [474, 117] on button "EDIT" at bounding box center [470, 115] width 25 height 17
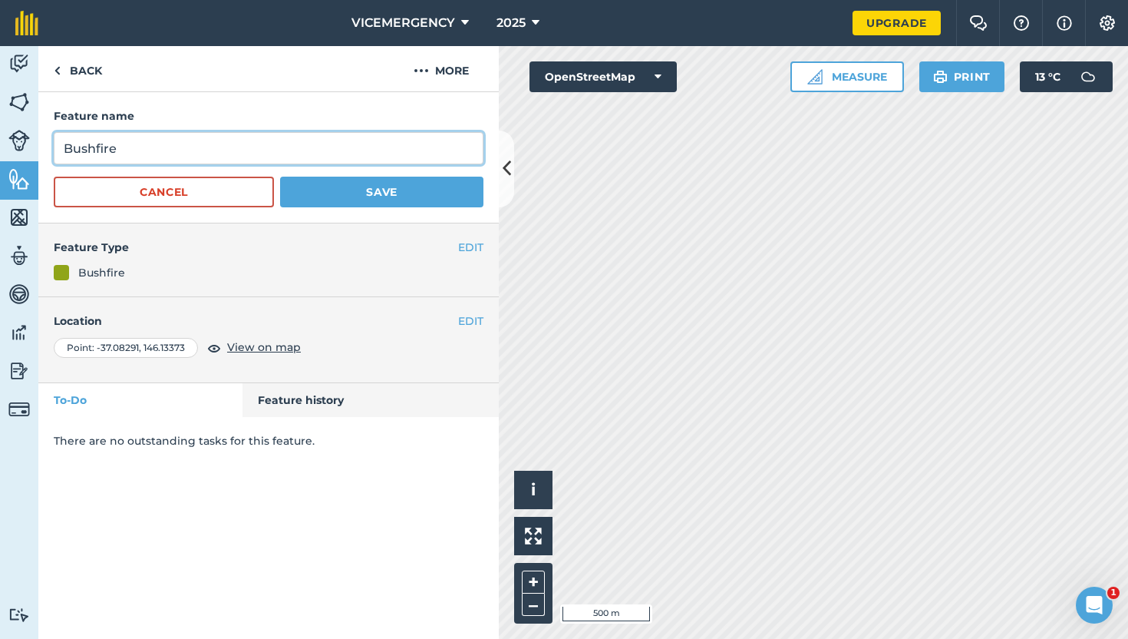
click at [149, 159] on input "Bushfire" at bounding box center [269, 148] width 430 height 32
click at [334, 147] on input "Bushfire: 5.5KM SE of [GEOGRAPHIC_DATA] (250.00 Ha.)" at bounding box center [269, 148] width 430 height 32
type input "Bushfire: 5.5KM SE of [GEOGRAPHIC_DATA] (250.00 ha.)"
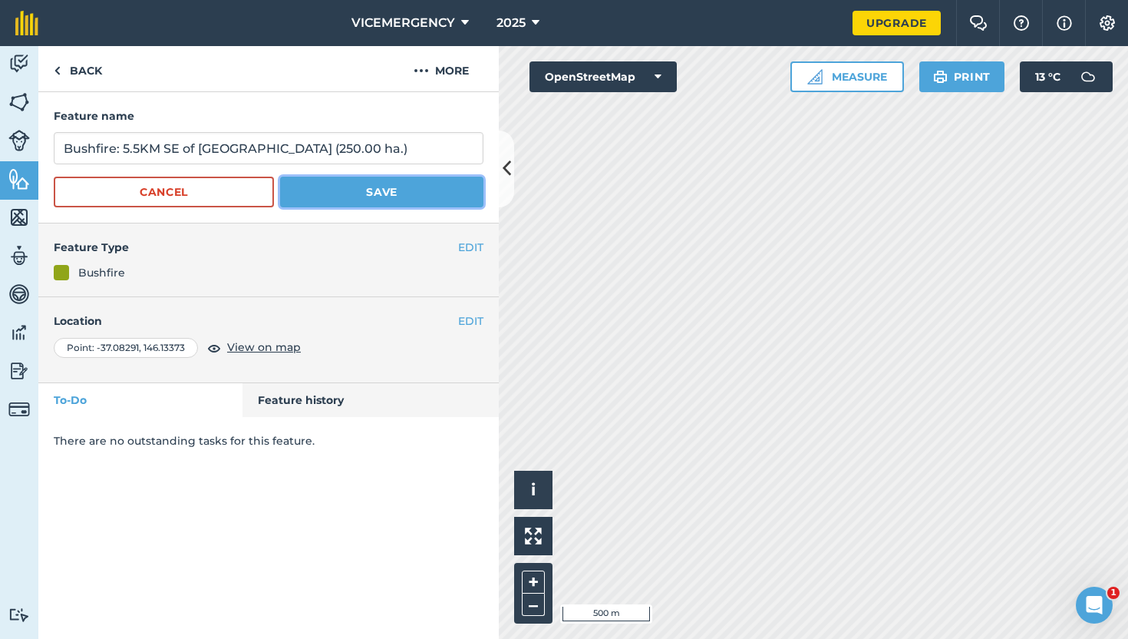
click at [380, 191] on button "Save" at bounding box center [381, 192] width 203 height 31
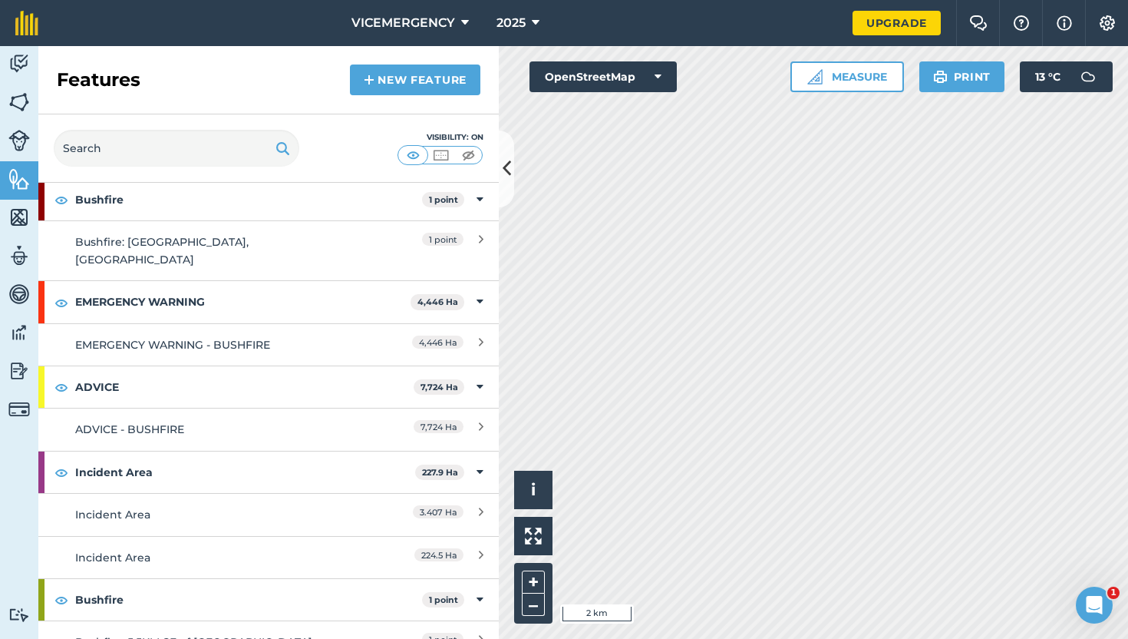
scroll to position [55, 0]
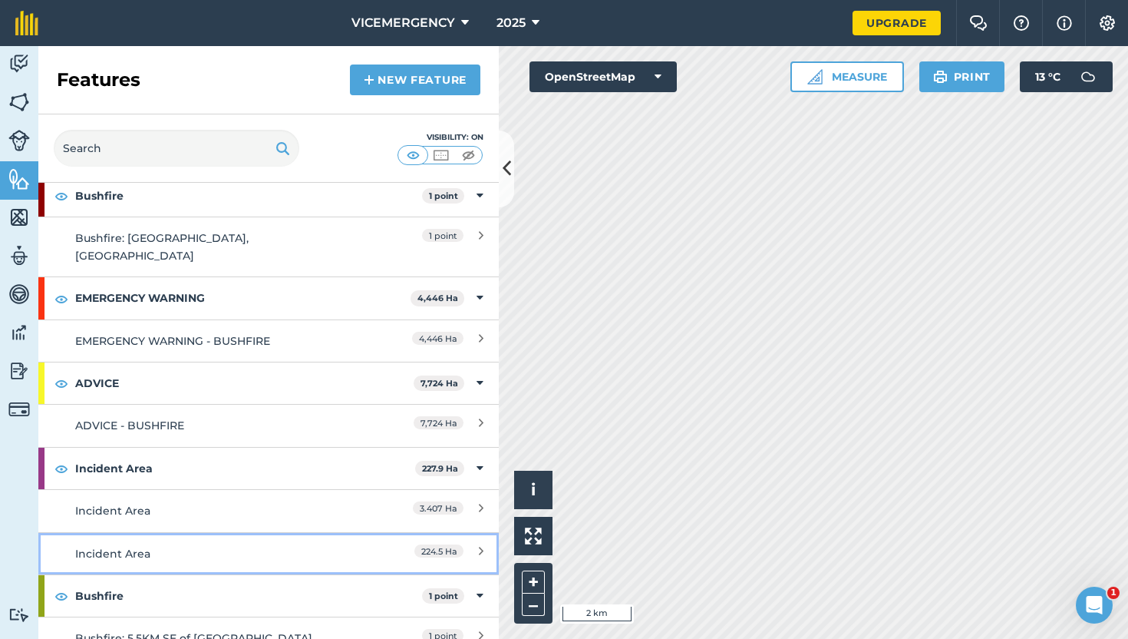
click at [259, 545] on div "Incident Area" at bounding box center [211, 553] width 272 height 17
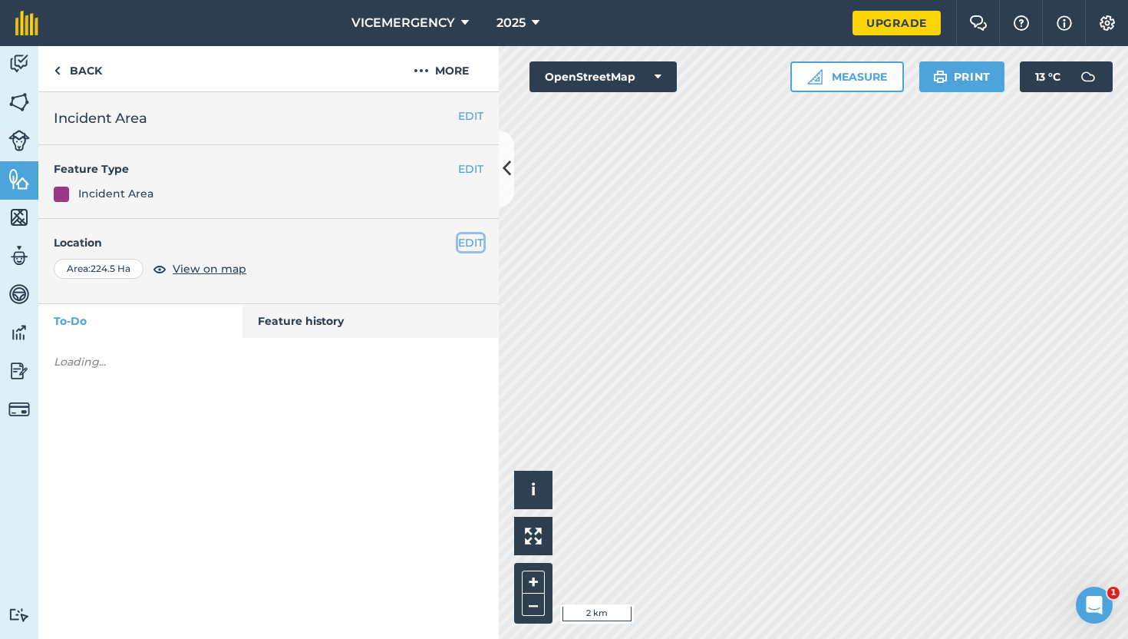
click at [467, 243] on button "EDIT" at bounding box center [470, 242] width 25 height 17
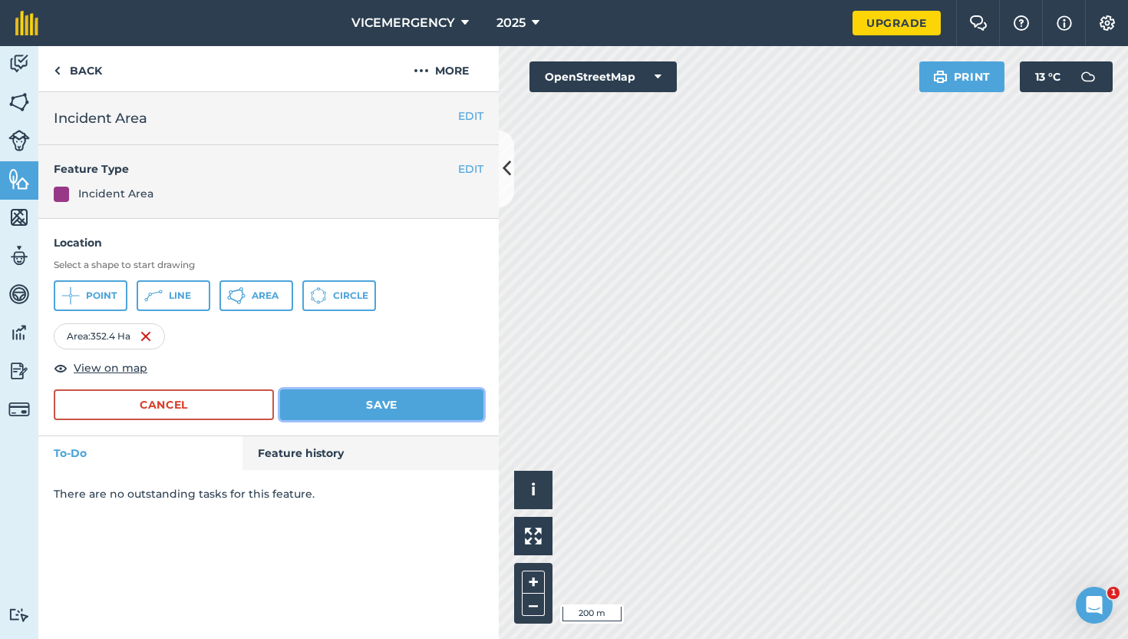
click at [418, 402] on button "Save" at bounding box center [381, 404] width 203 height 31
